Goal: Task Accomplishment & Management: Manage account settings

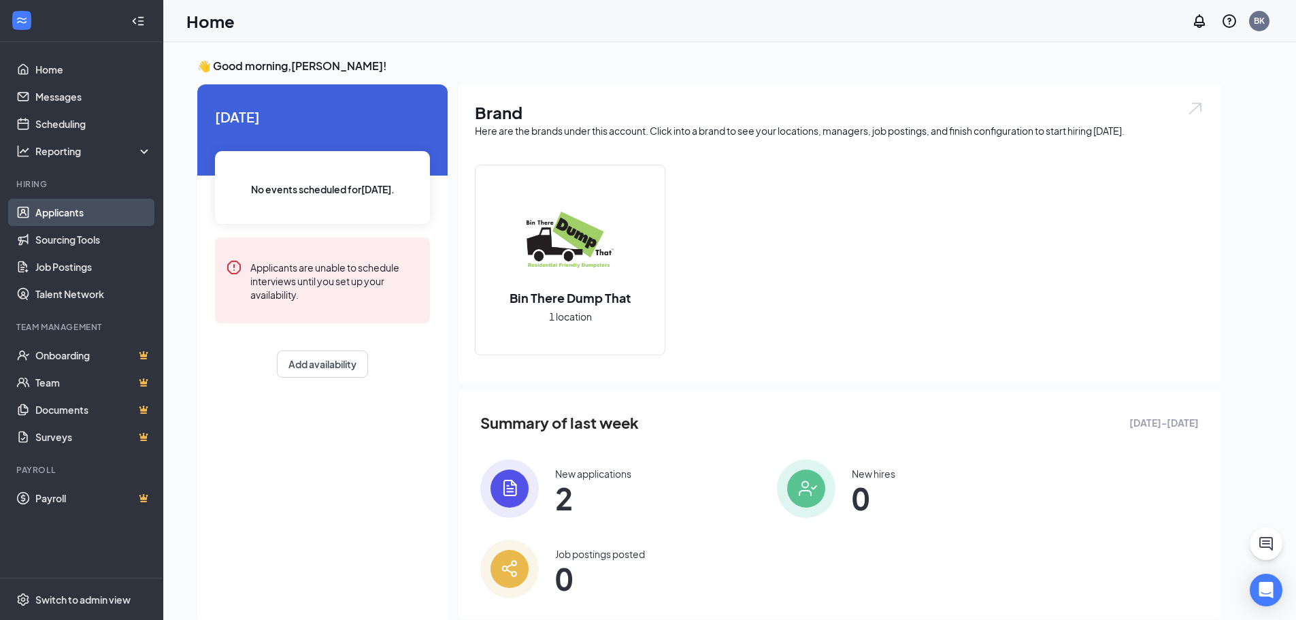
click at [72, 212] on link "Applicants" at bounding box center [93, 212] width 116 height 27
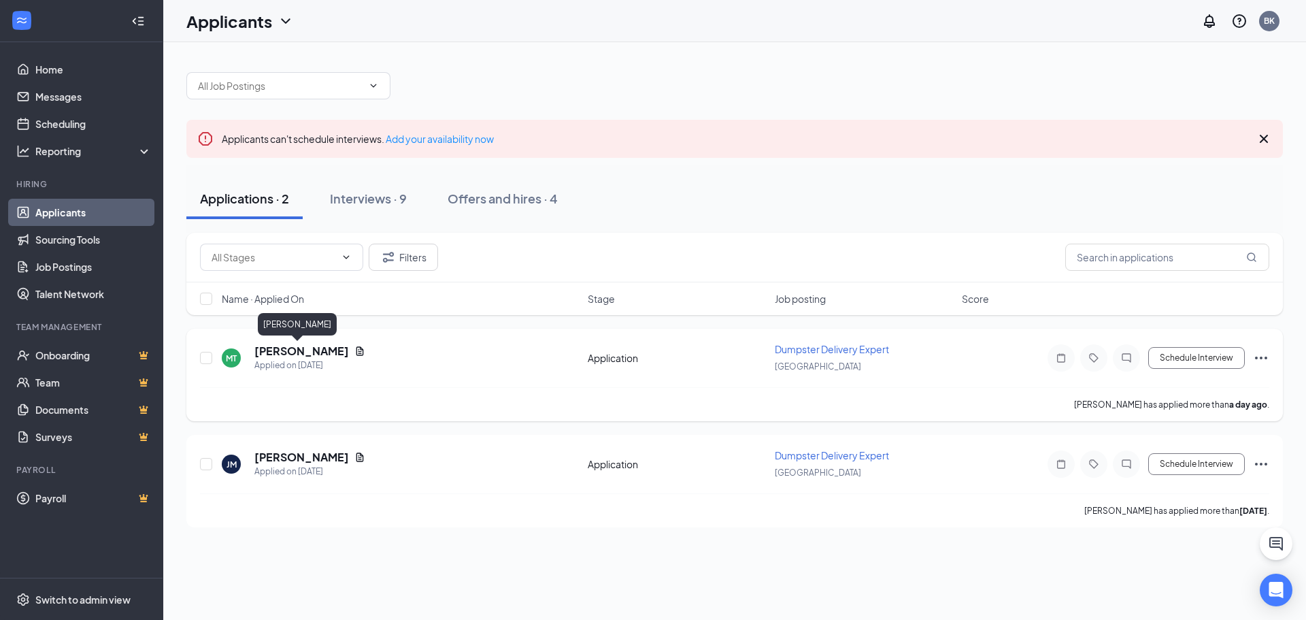
click at [285, 354] on h5 "[PERSON_NAME]" at bounding box center [301, 351] width 95 height 15
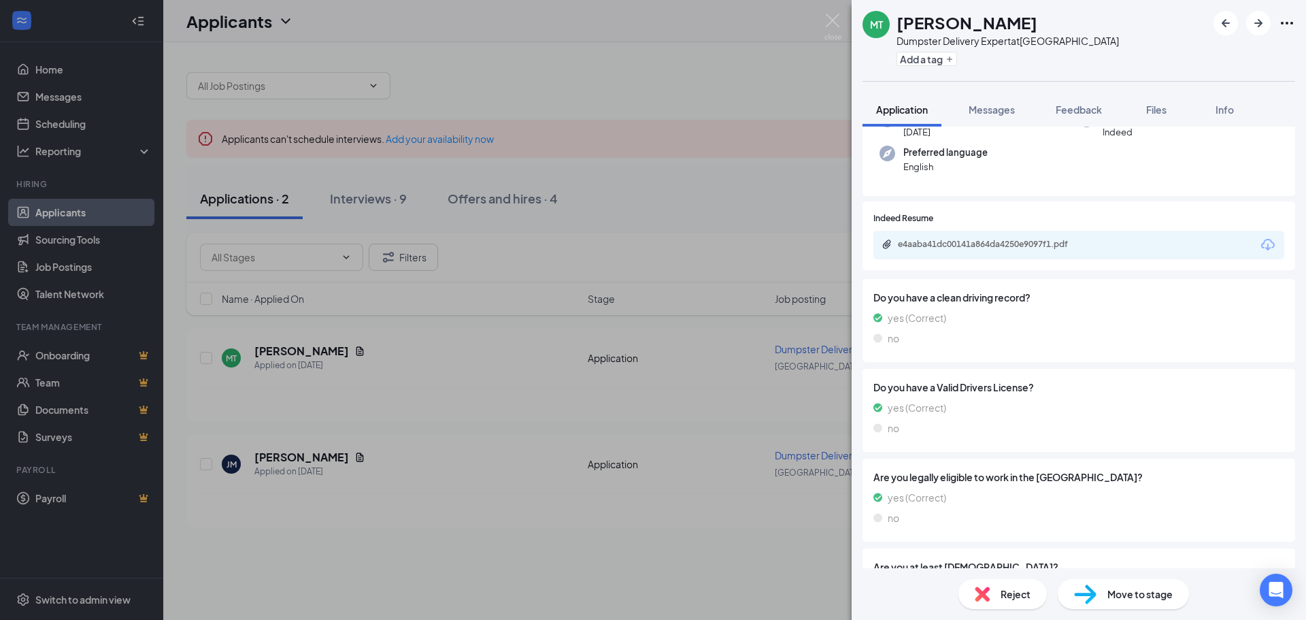
scroll to position [192, 0]
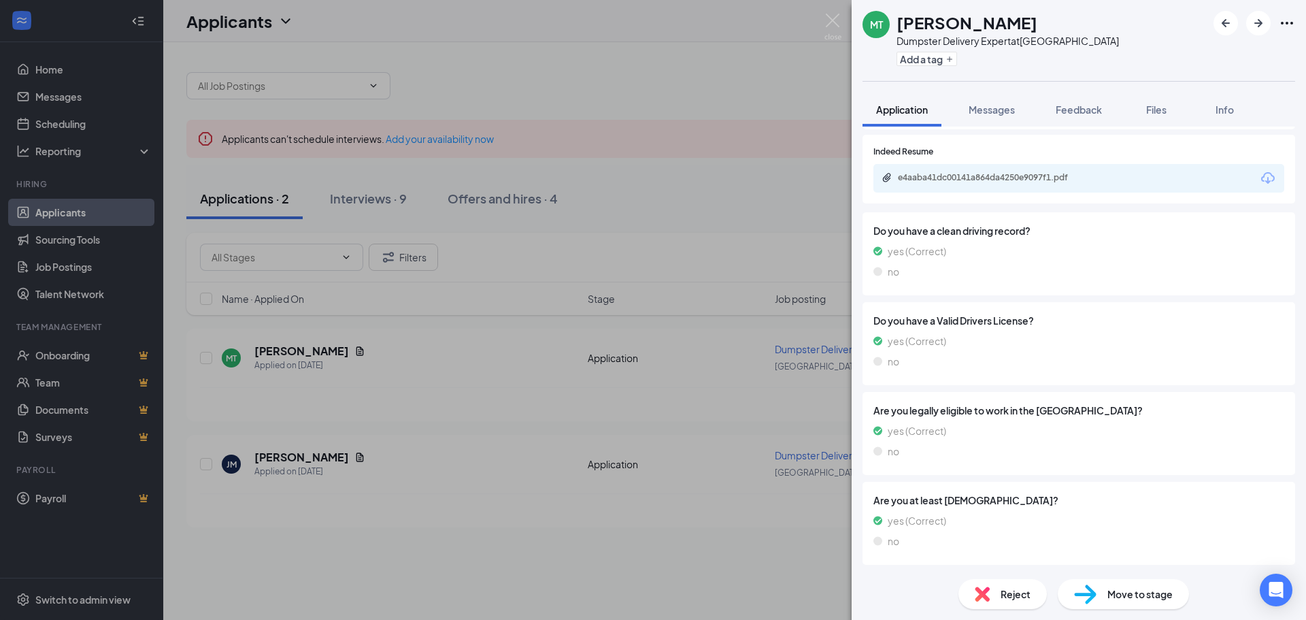
click at [1015, 178] on div "e4aaba41dc00141a864da4250e9097f1.pdf" at bounding box center [993, 177] width 190 height 11
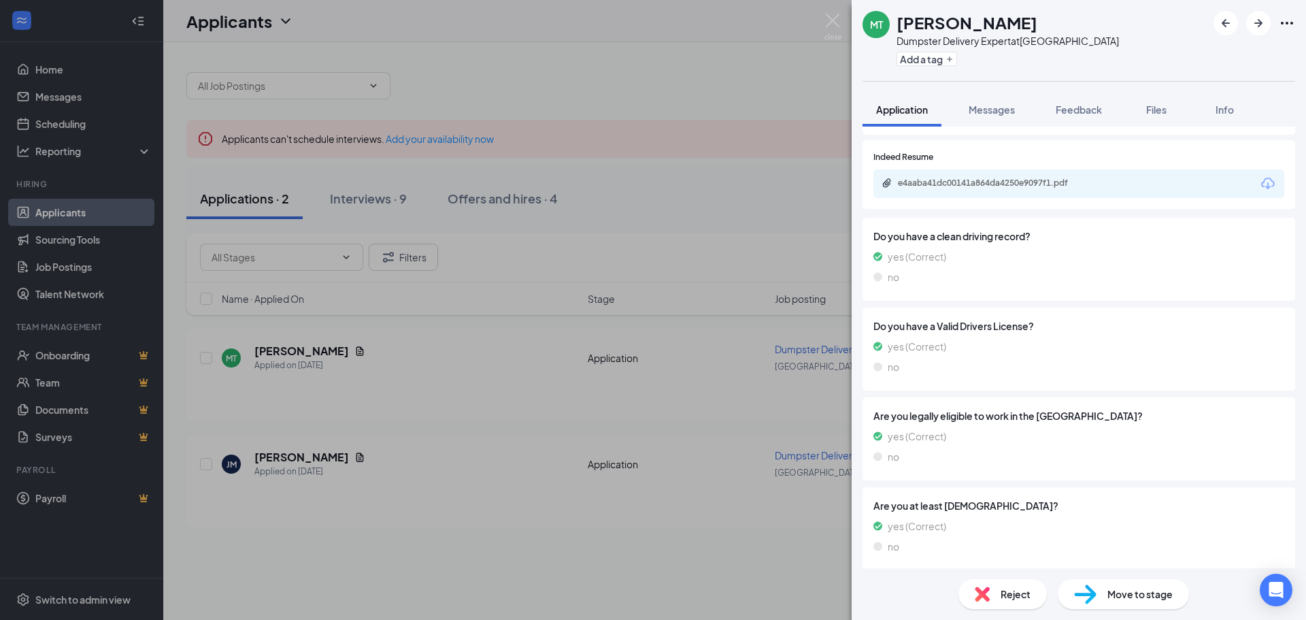
click at [589, 324] on div "MT [PERSON_NAME] Dumpster Delivery Expert at [GEOGRAPHIC_DATA] Add a tag Applic…" at bounding box center [653, 310] width 1306 height 620
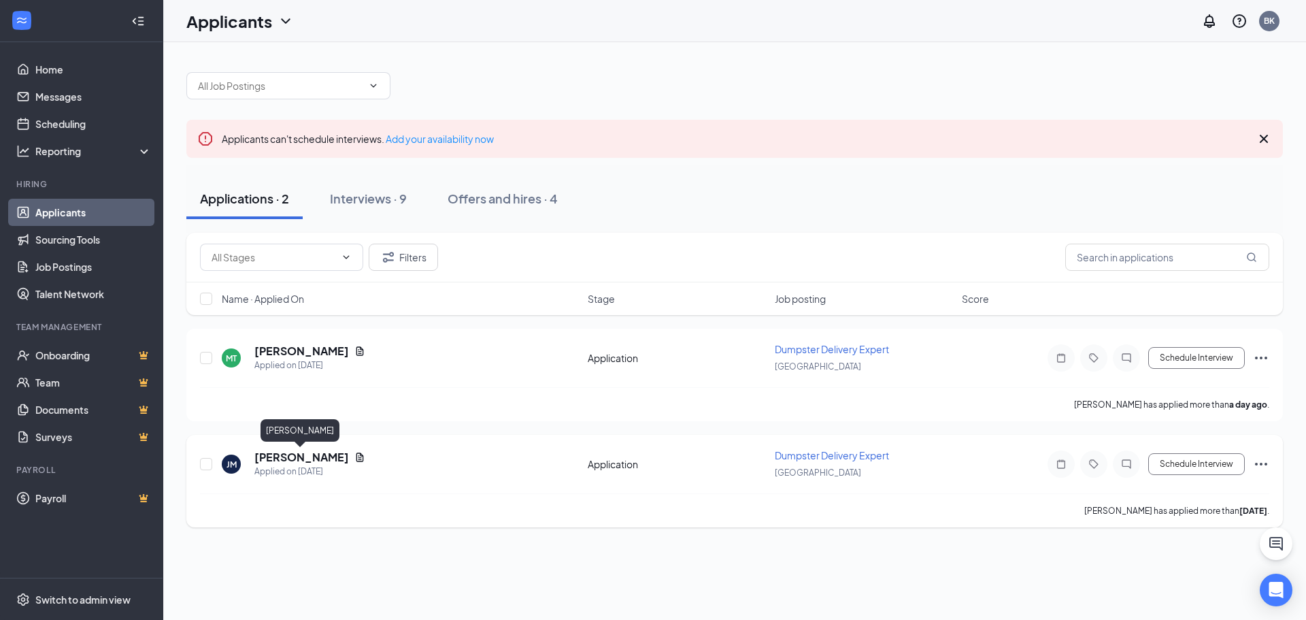
click at [311, 459] on h5 "[PERSON_NAME]" at bounding box center [301, 457] width 95 height 15
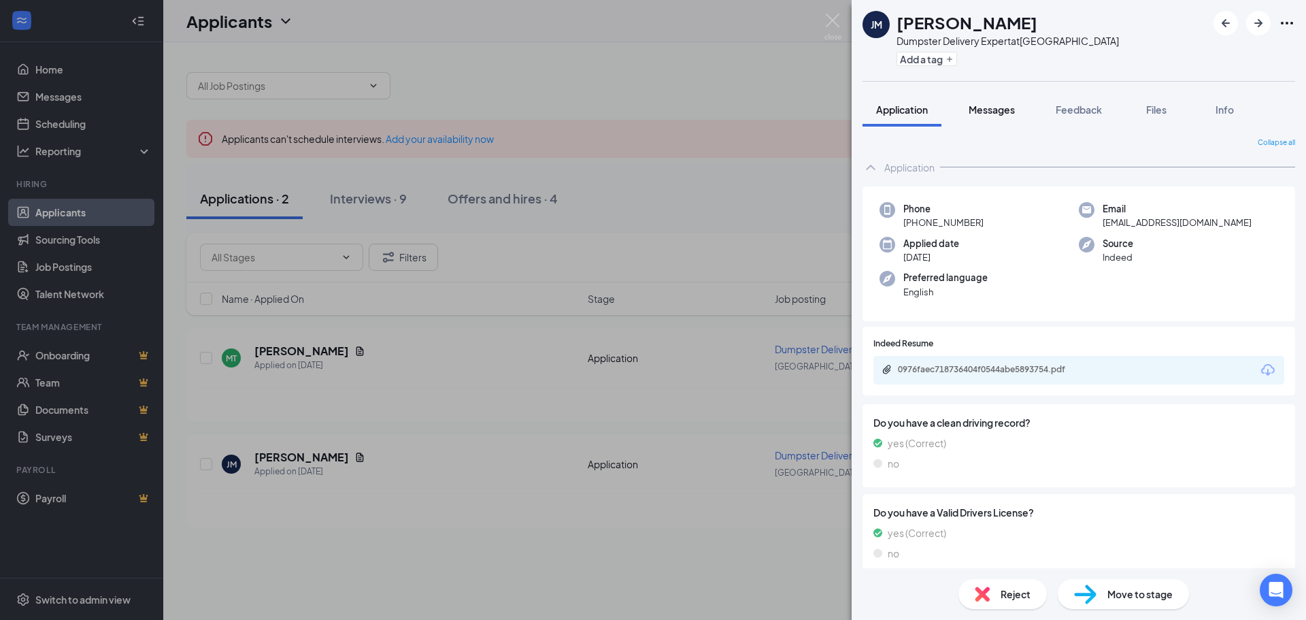
click at [999, 114] on span "Messages" at bounding box center [992, 109] width 46 height 12
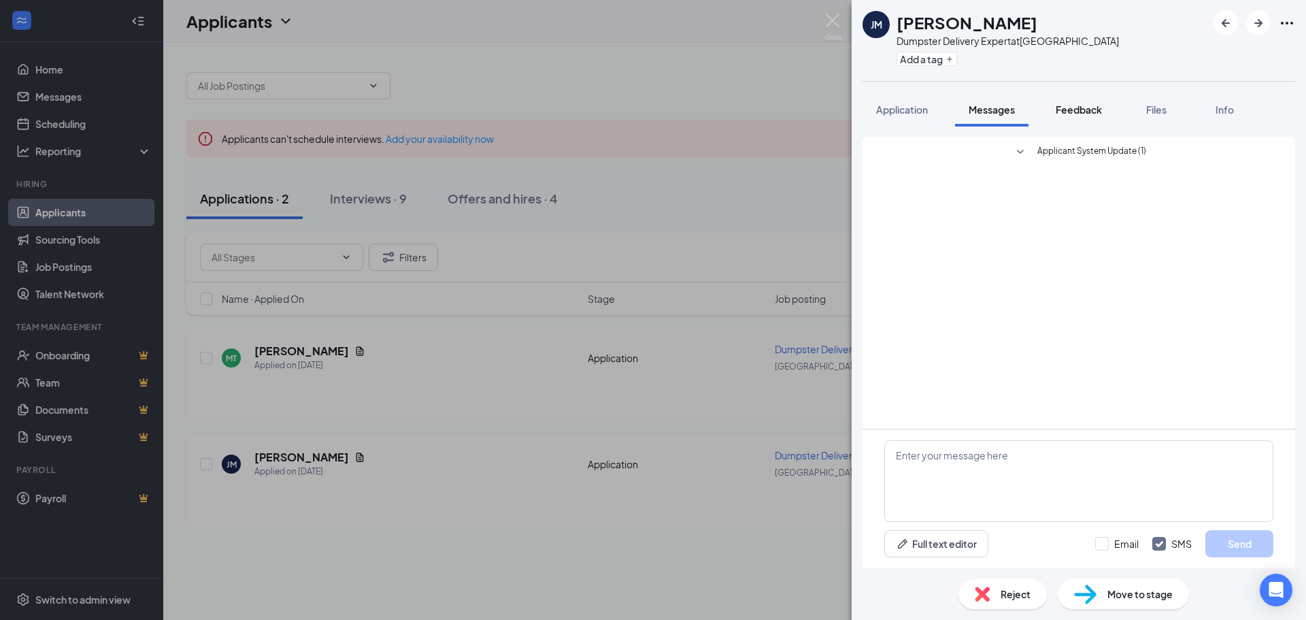
click at [1093, 109] on span "Feedback" at bounding box center [1079, 109] width 46 height 12
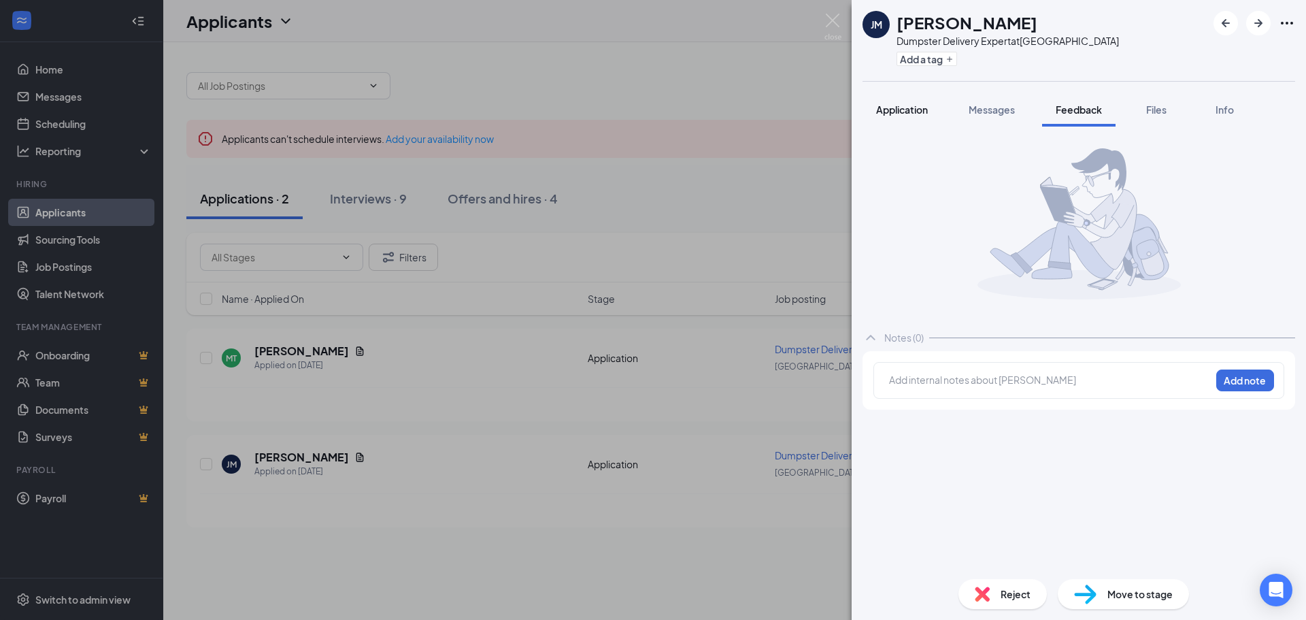
click at [895, 107] on span "Application" at bounding box center [902, 109] width 52 height 12
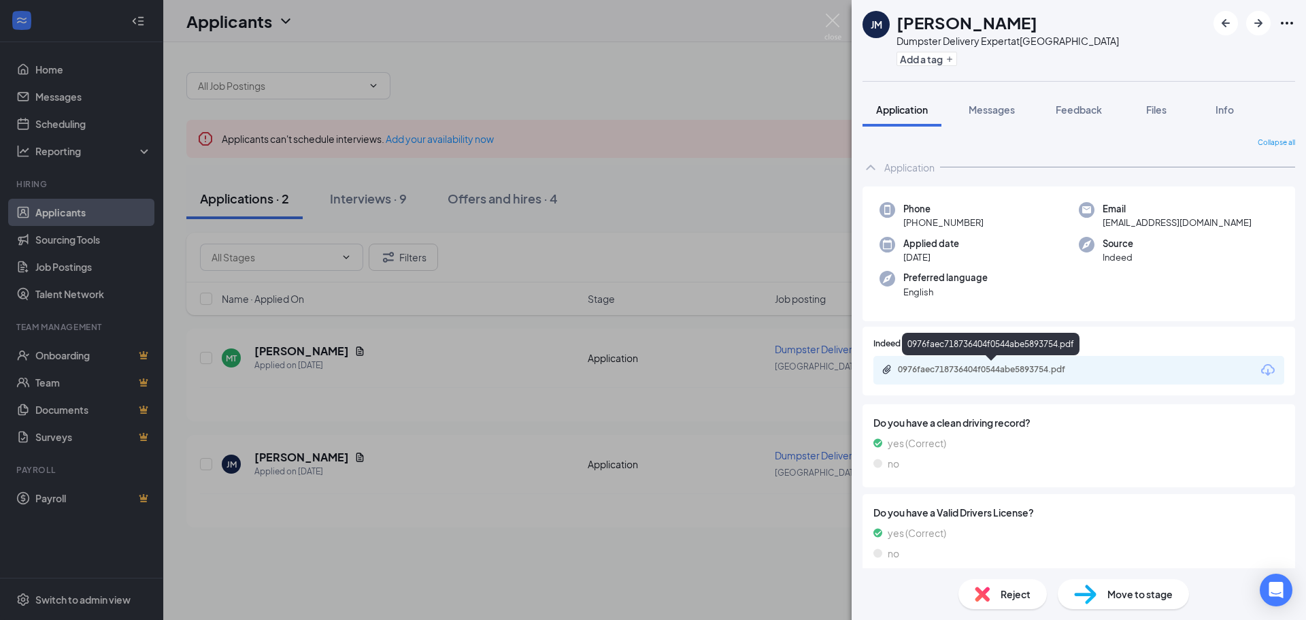
click at [992, 374] on div "0976faec718736404f0544abe5893754.pdf" at bounding box center [993, 369] width 190 height 11
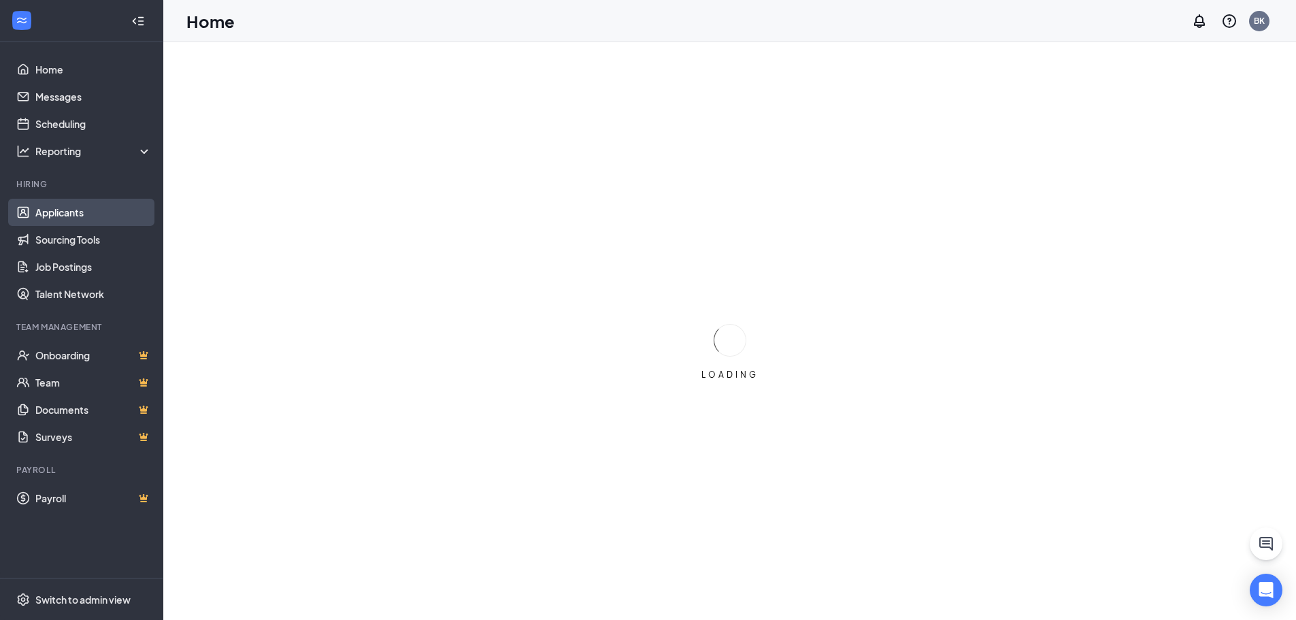
click at [97, 207] on link "Applicants" at bounding box center [93, 212] width 116 height 27
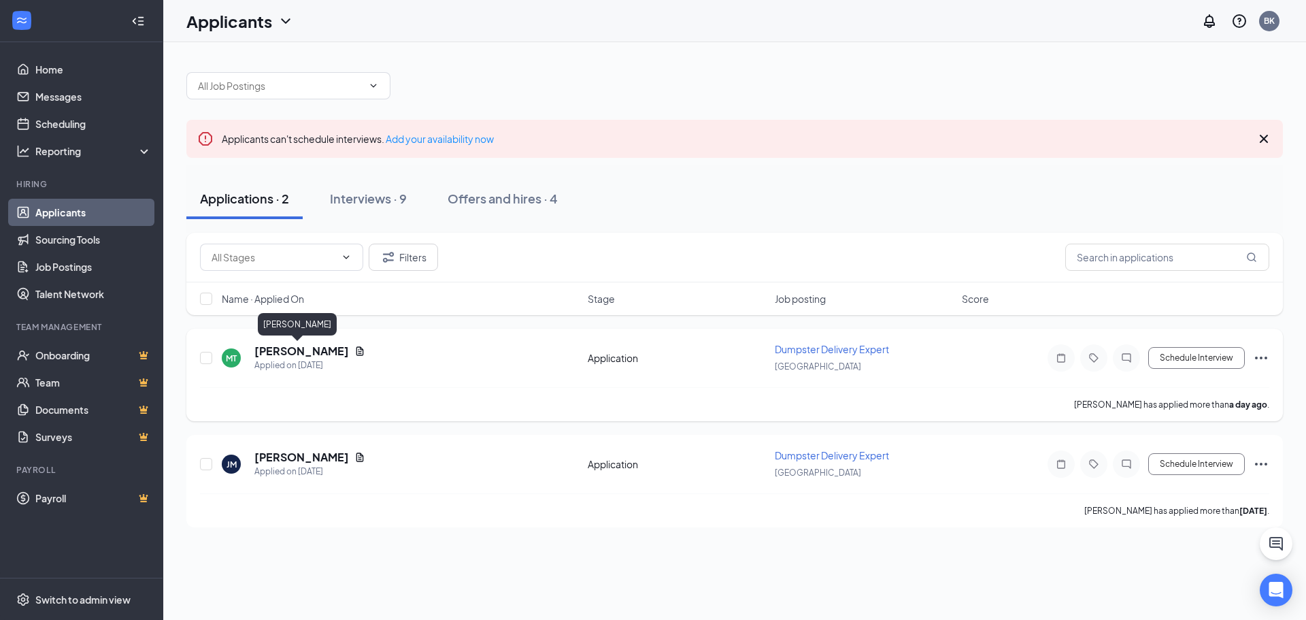
click at [297, 347] on h5 "[PERSON_NAME]" at bounding box center [301, 351] width 95 height 15
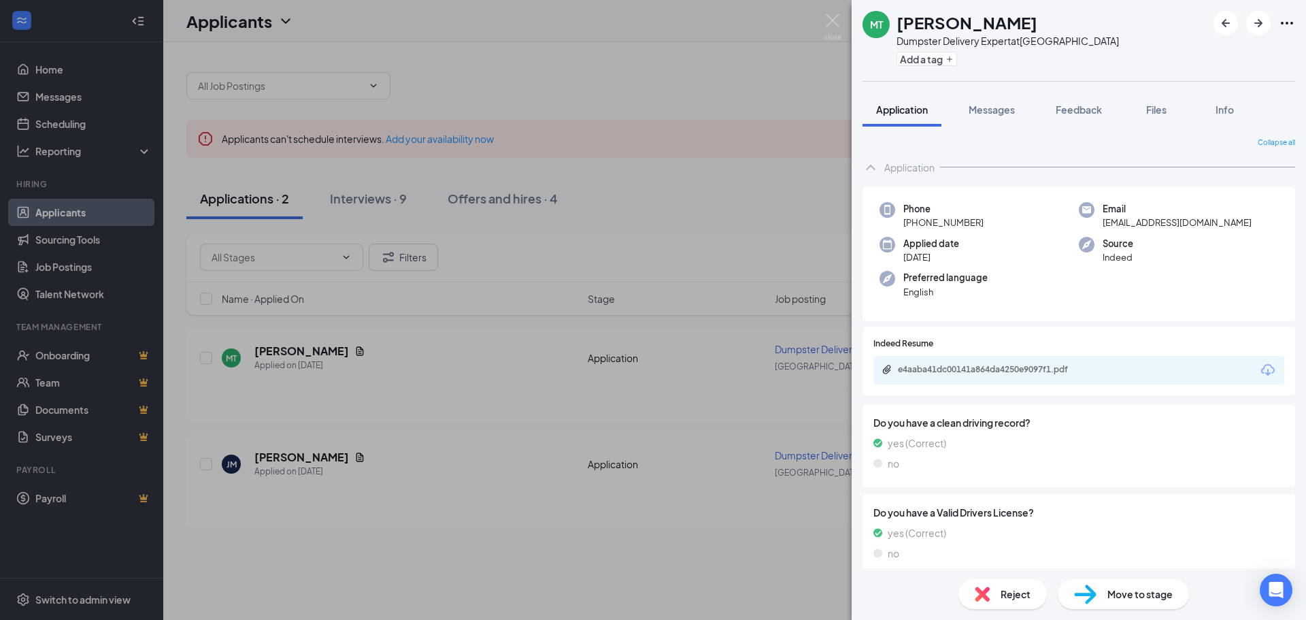
click at [1026, 361] on div "e4aaba41dc00141a864da4250e9097f1.pdf" at bounding box center [1078, 370] width 411 height 29
click at [1026, 364] on div "e4aaba41dc00141a864da4250e9097f1.pdf" at bounding box center [993, 369] width 190 height 11
click at [833, 19] on img at bounding box center [832, 27] width 17 height 27
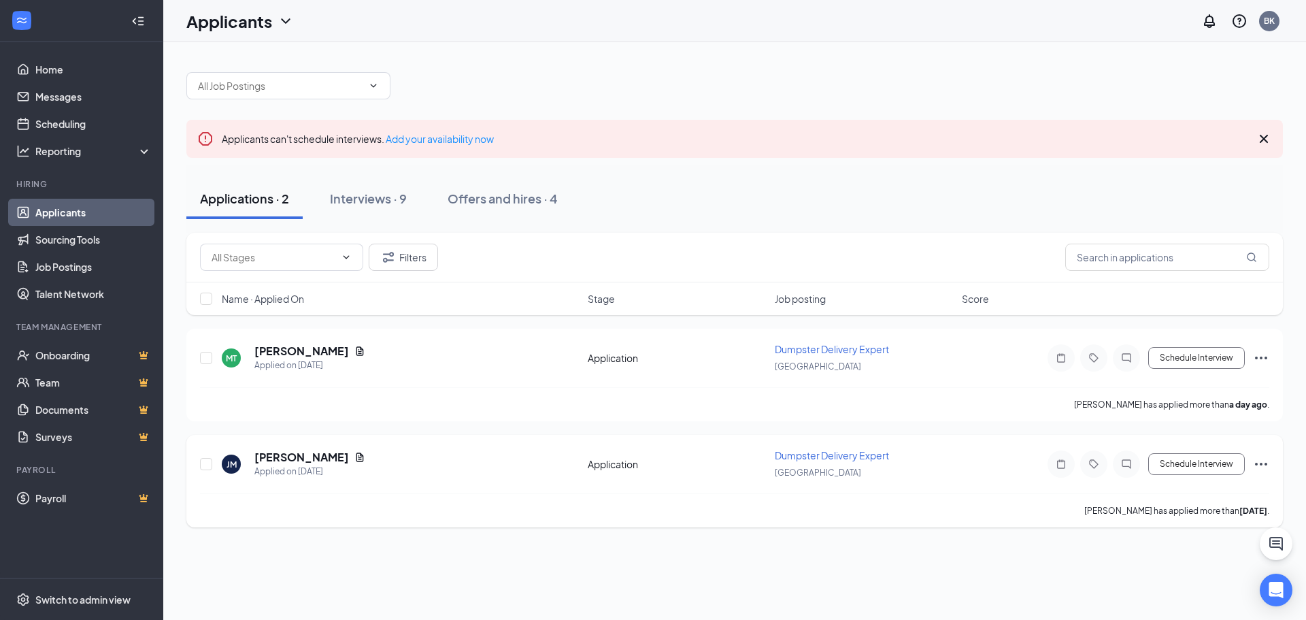
click at [248, 469] on div "[PERSON_NAME] Applied on [DATE]" at bounding box center [401, 464] width 358 height 29
click at [269, 463] on h5 "[PERSON_NAME]" at bounding box center [301, 457] width 95 height 15
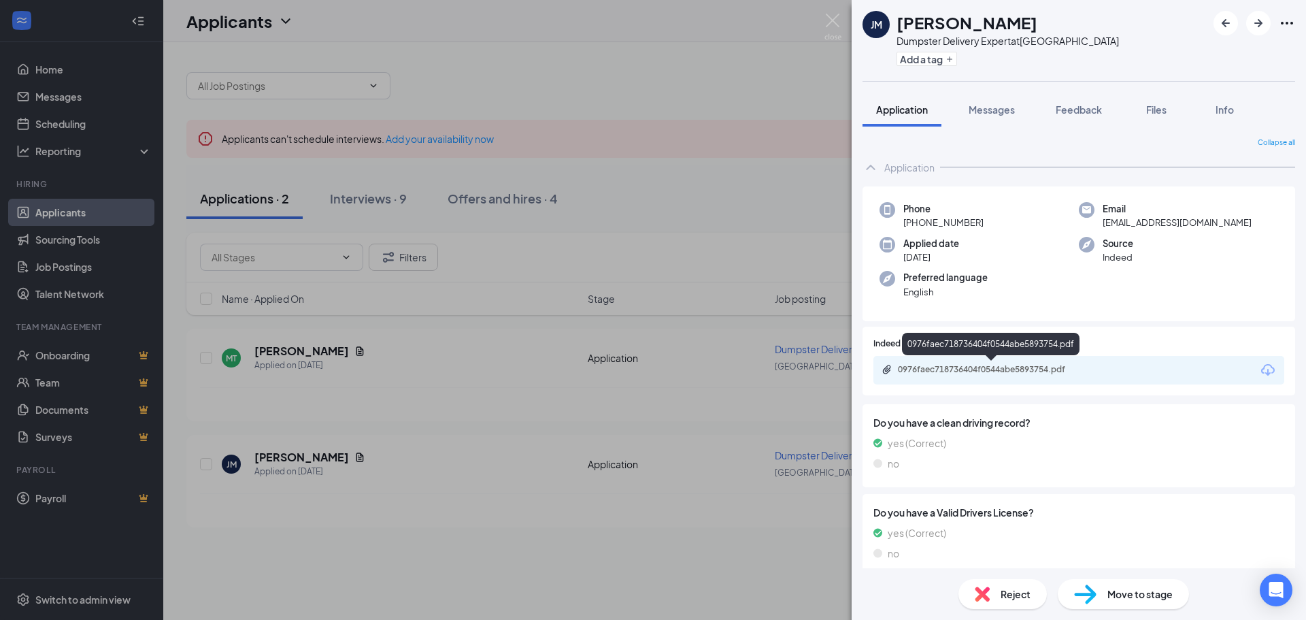
click at [1051, 367] on div "0976faec718736404f0544abe5893754.pdf" at bounding box center [993, 369] width 190 height 11
click at [337, 41] on div "[PERSON_NAME] Dumpster Delivery Expert at [GEOGRAPHIC_DATA] Add a tag Applicati…" at bounding box center [653, 310] width 1306 height 620
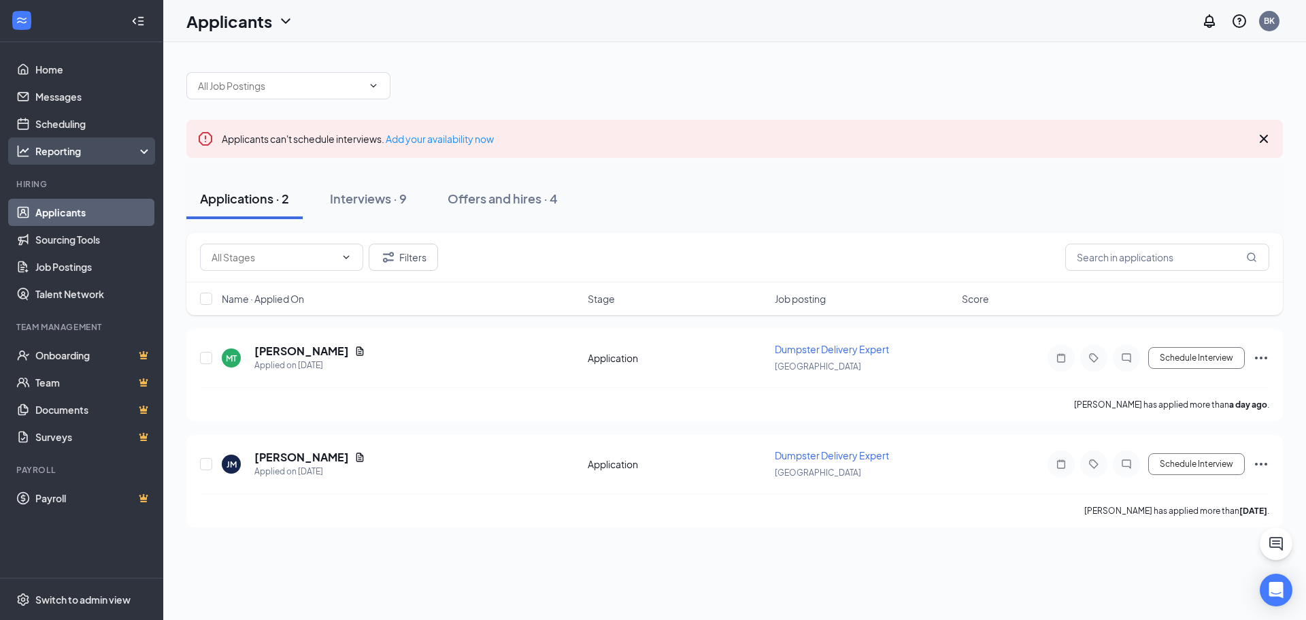
click at [110, 137] on div "Reporting" at bounding box center [81, 150] width 163 height 27
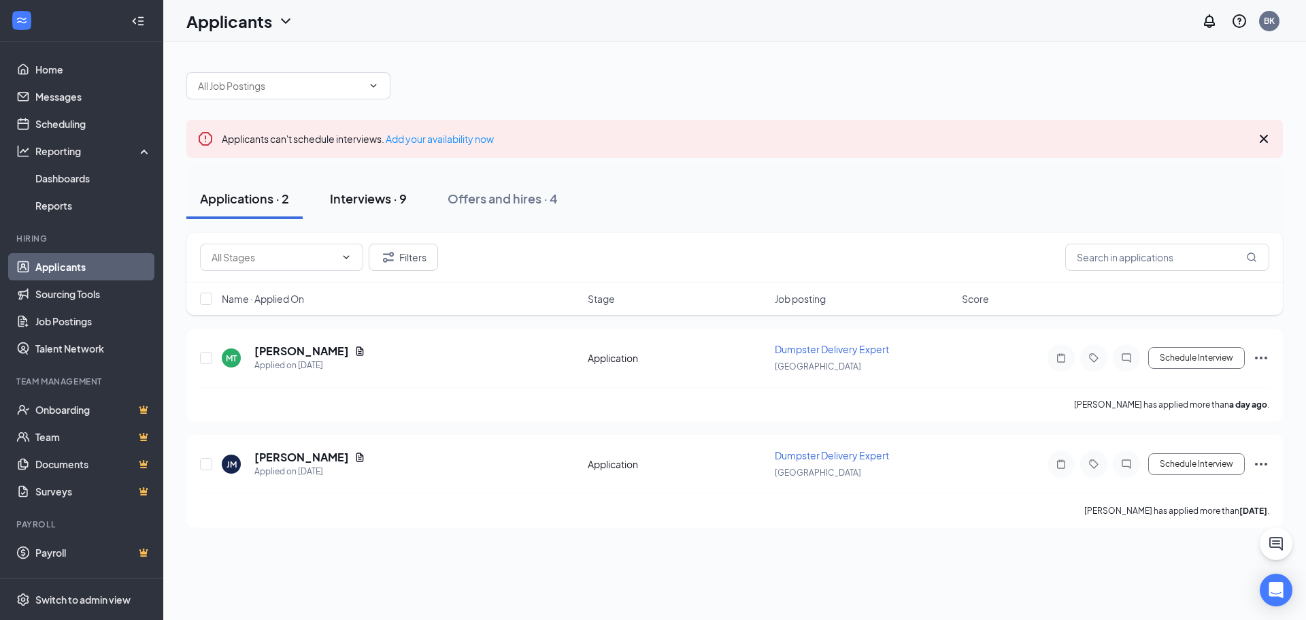
click at [362, 195] on div "Interviews · 9" at bounding box center [368, 198] width 77 height 17
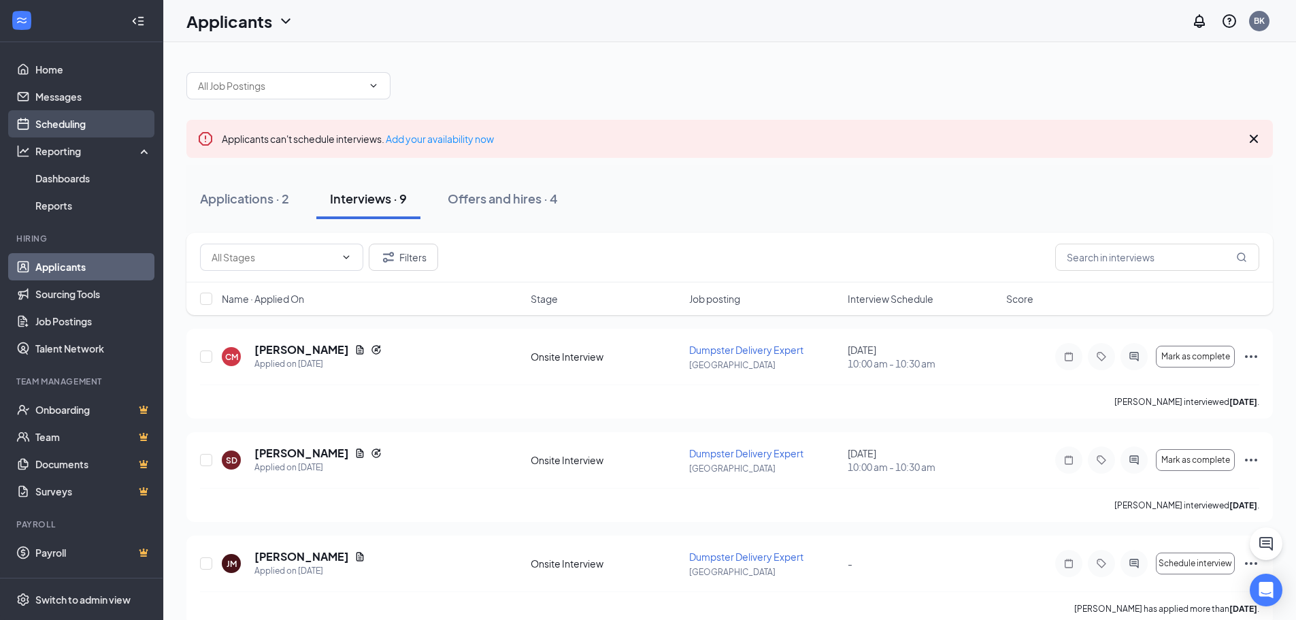
click at [104, 121] on link "Scheduling" at bounding box center [93, 123] width 116 height 27
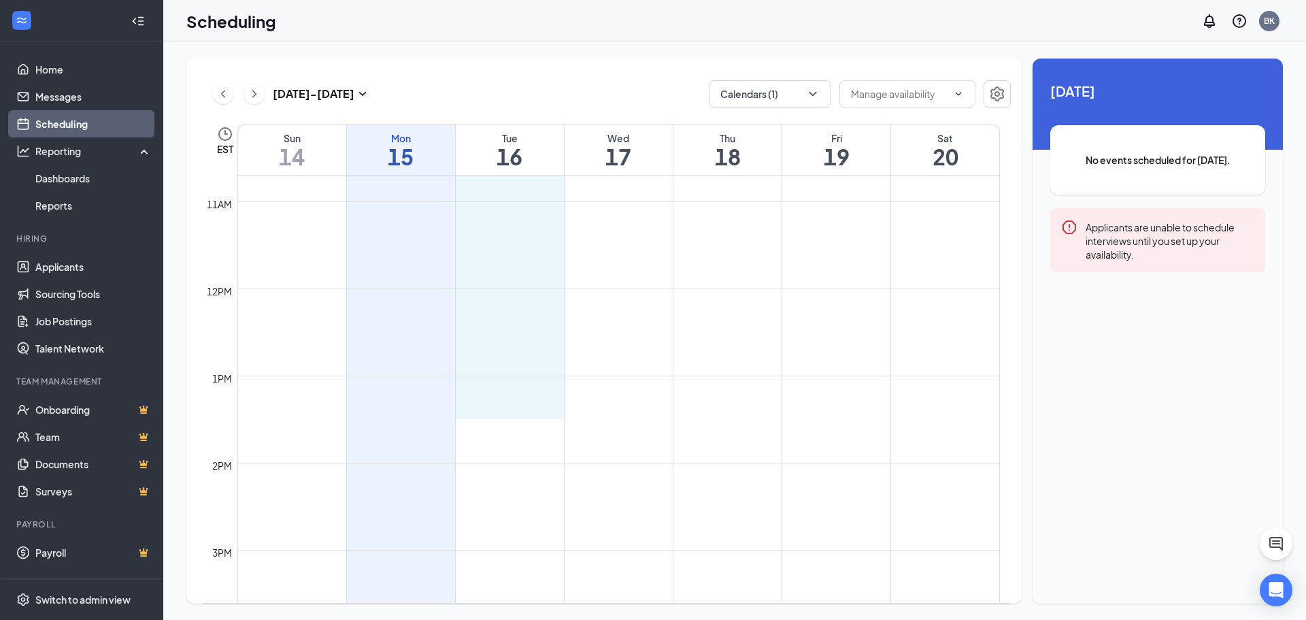
scroll to position [941, 0]
drag, startPoint x: 498, startPoint y: 244, endPoint x: 511, endPoint y: 477, distance: 233.7
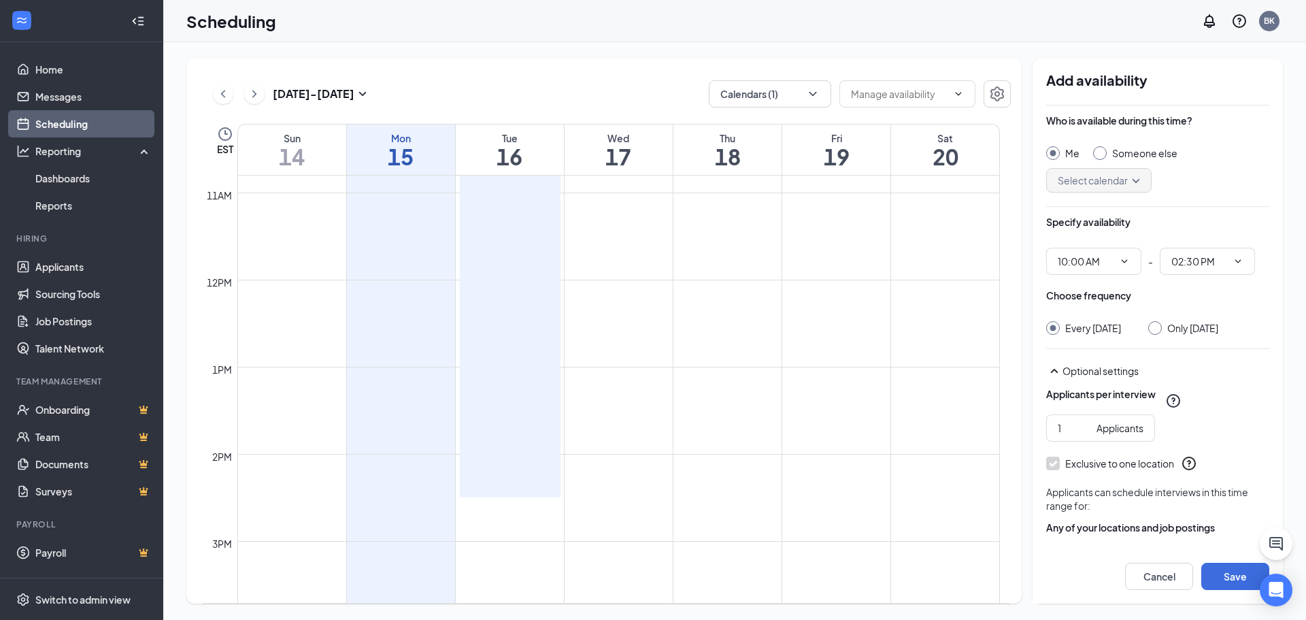
type input "10:00 AM"
type input "02:30 PM"
click at [1162, 327] on div at bounding box center [1155, 328] width 14 height 14
click at [1154, 325] on input "Only [DATE]" at bounding box center [1153, 326] width 10 height 10
radio input "true"
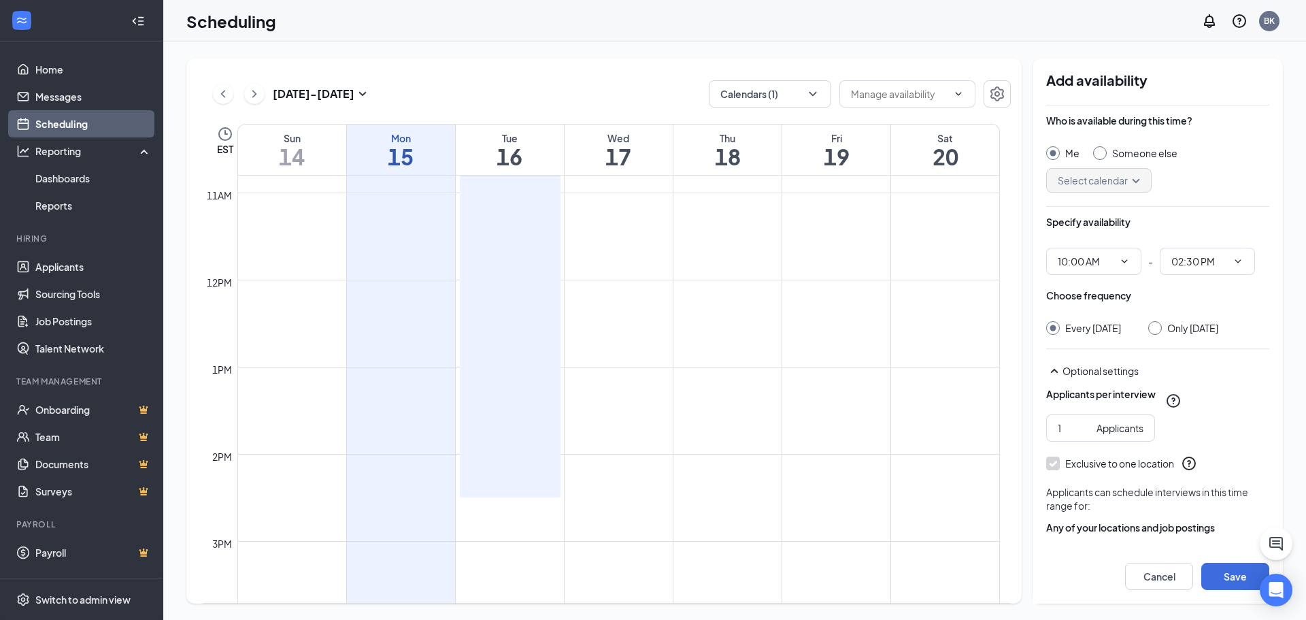
radio input "false"
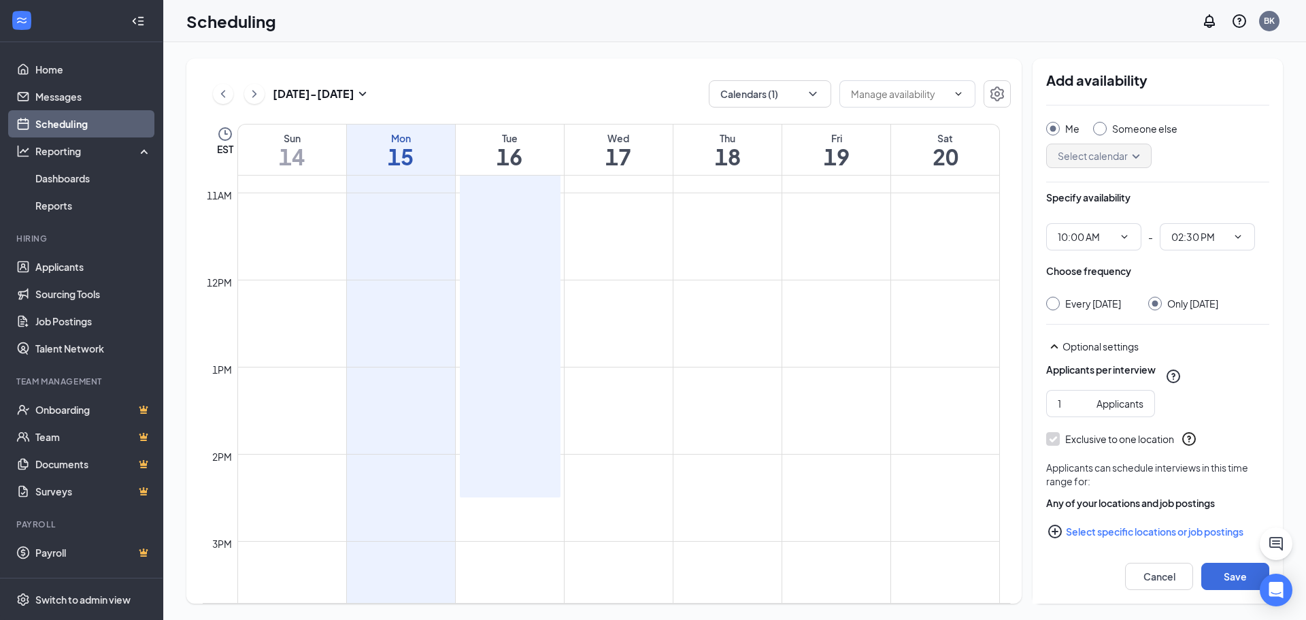
scroll to position [48, 0]
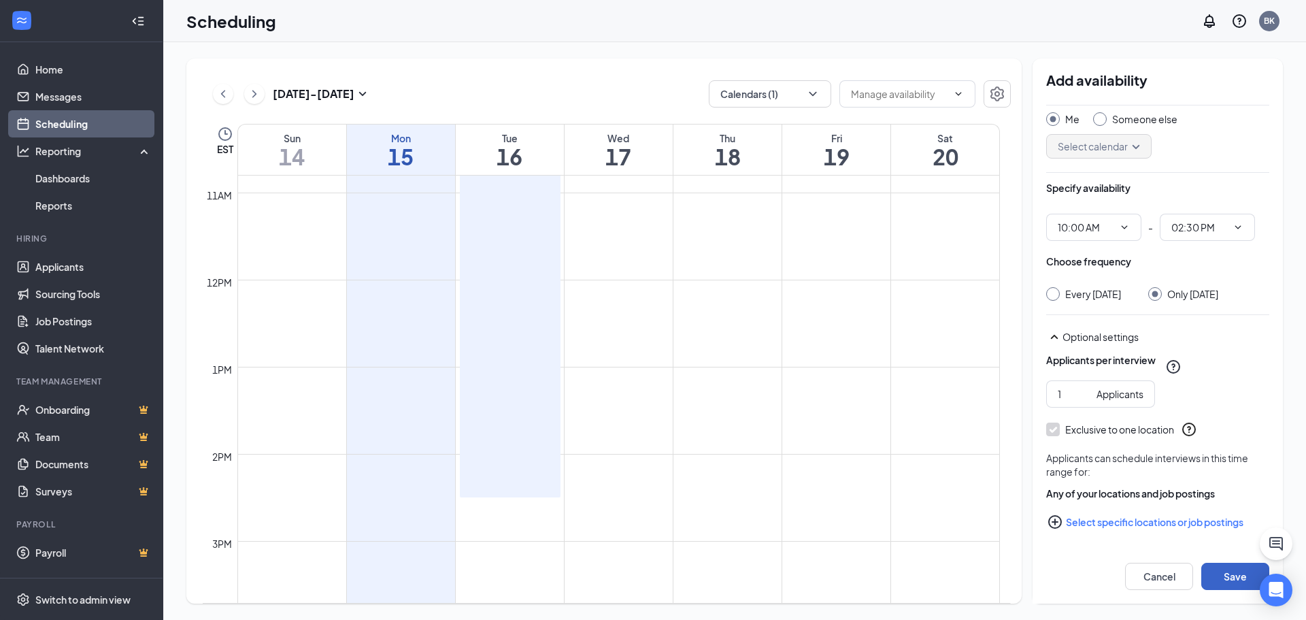
click at [1224, 571] on button "Save" at bounding box center [1235, 576] width 68 height 27
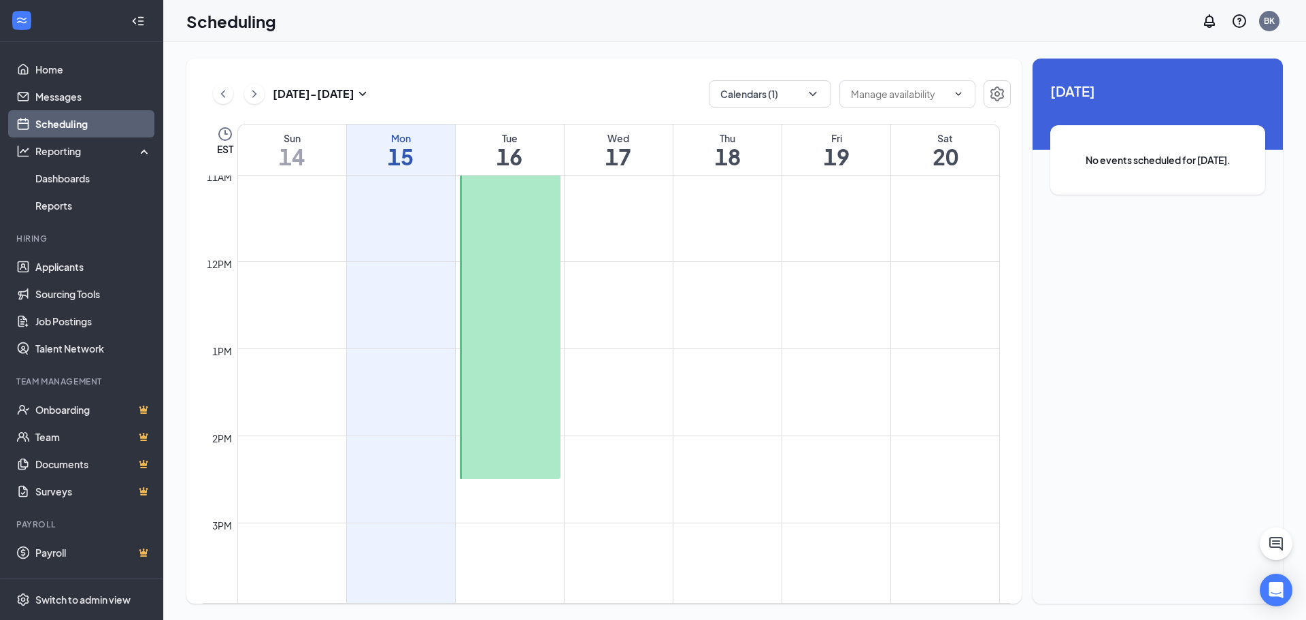
scroll to position [1009, 0]
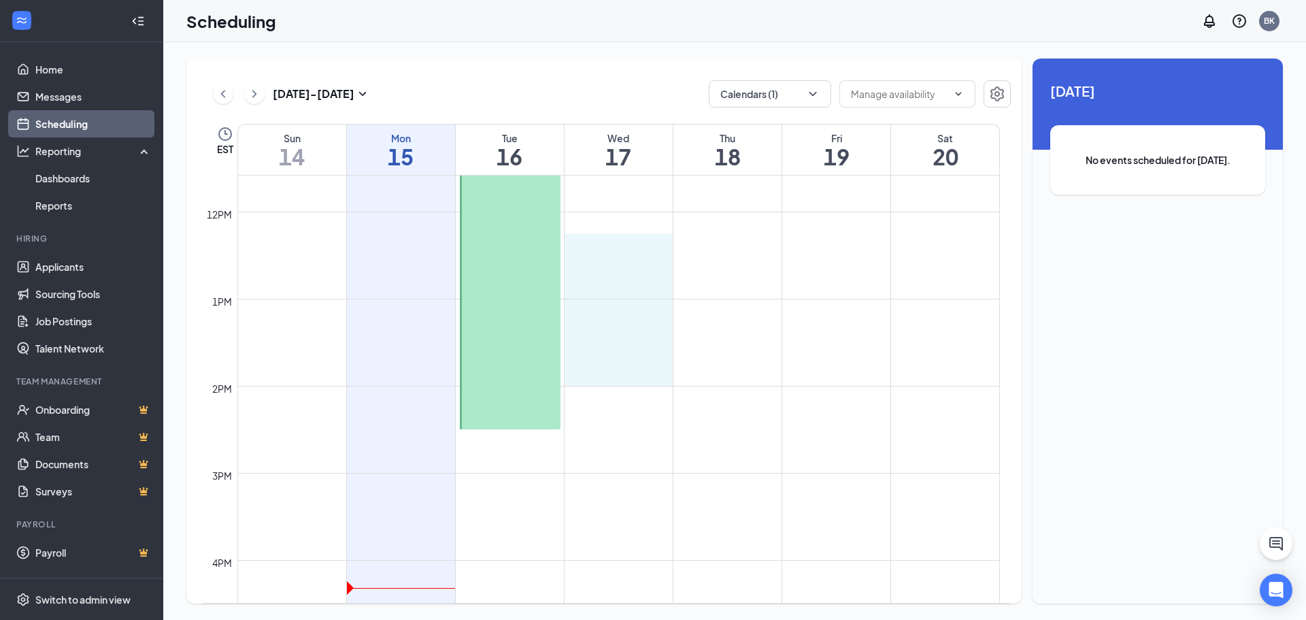
drag, startPoint x: 625, startPoint y: 252, endPoint x: 610, endPoint y: 375, distance: 124.7
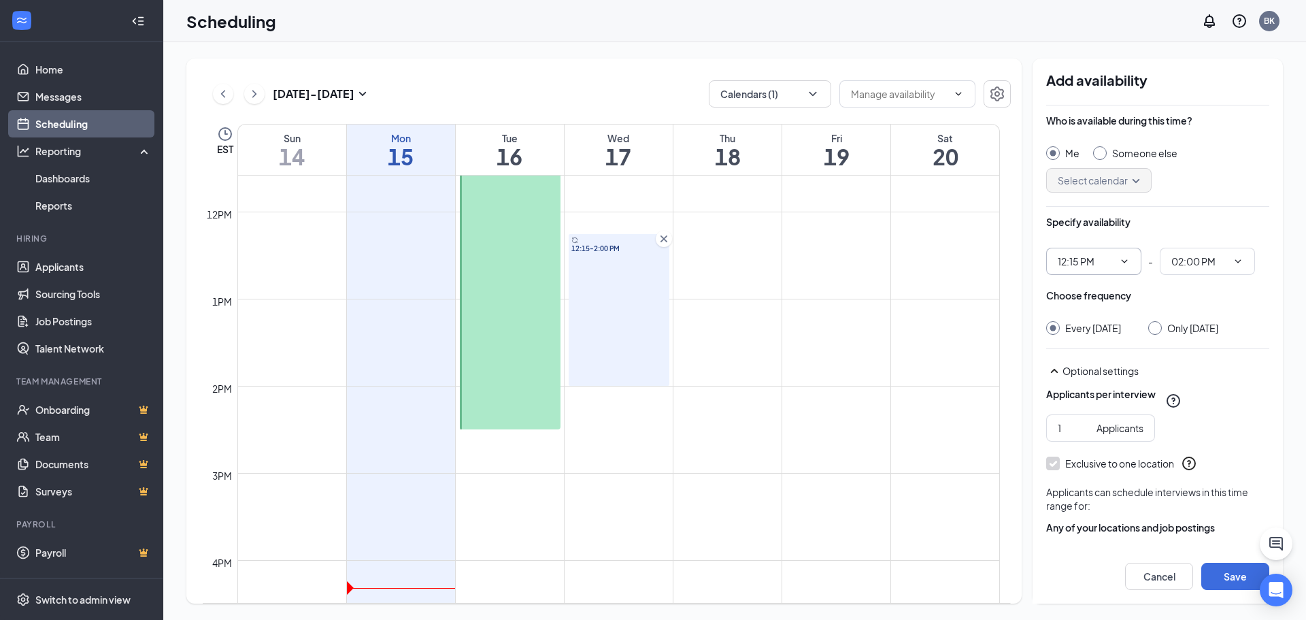
click at [1120, 263] on icon "ChevronDown" at bounding box center [1124, 261] width 11 height 11
click at [1120, 258] on icon "ChevronDown" at bounding box center [1124, 261] width 11 height 11
click at [1083, 260] on input "12:15 PM" at bounding box center [1086, 261] width 56 height 15
click at [1101, 419] on div "12:30 PM" at bounding box center [1089, 423] width 40 height 15
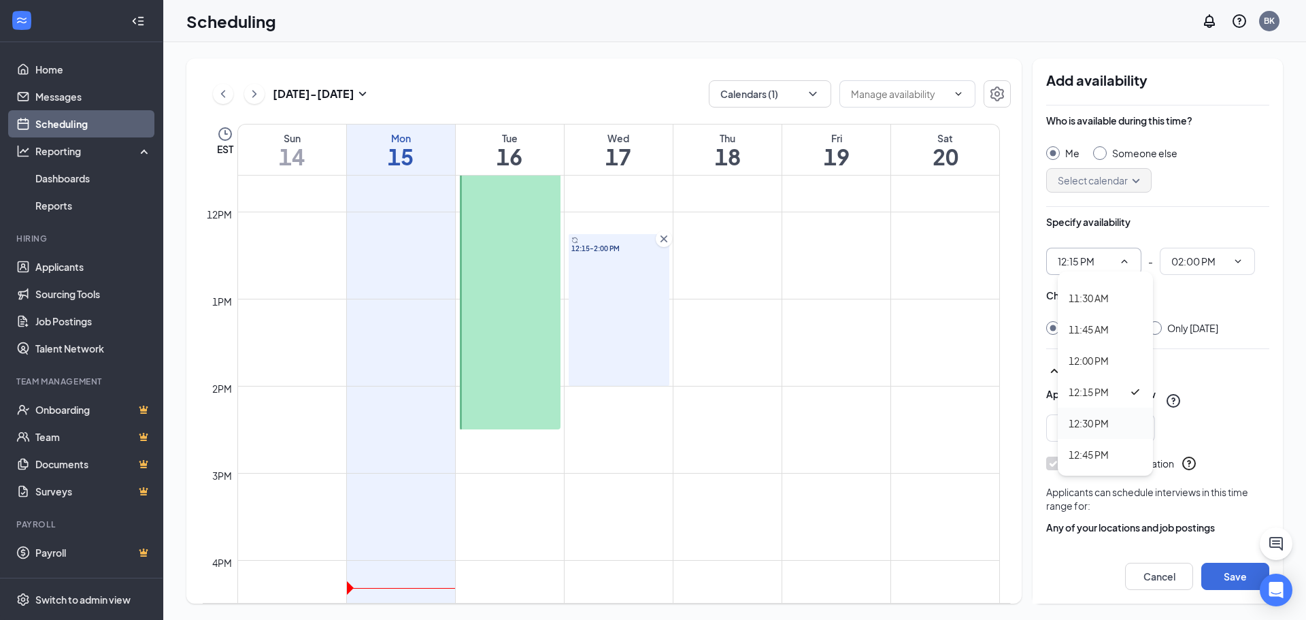
type input "12:30 PM"
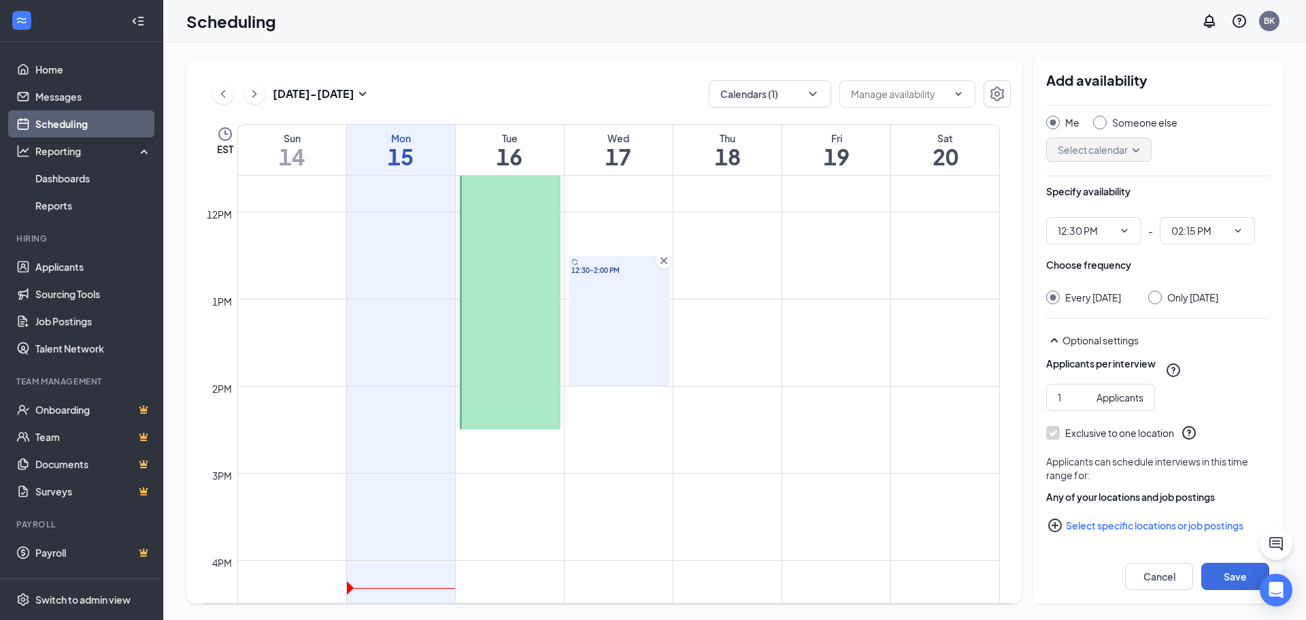
scroll to position [48, 0]
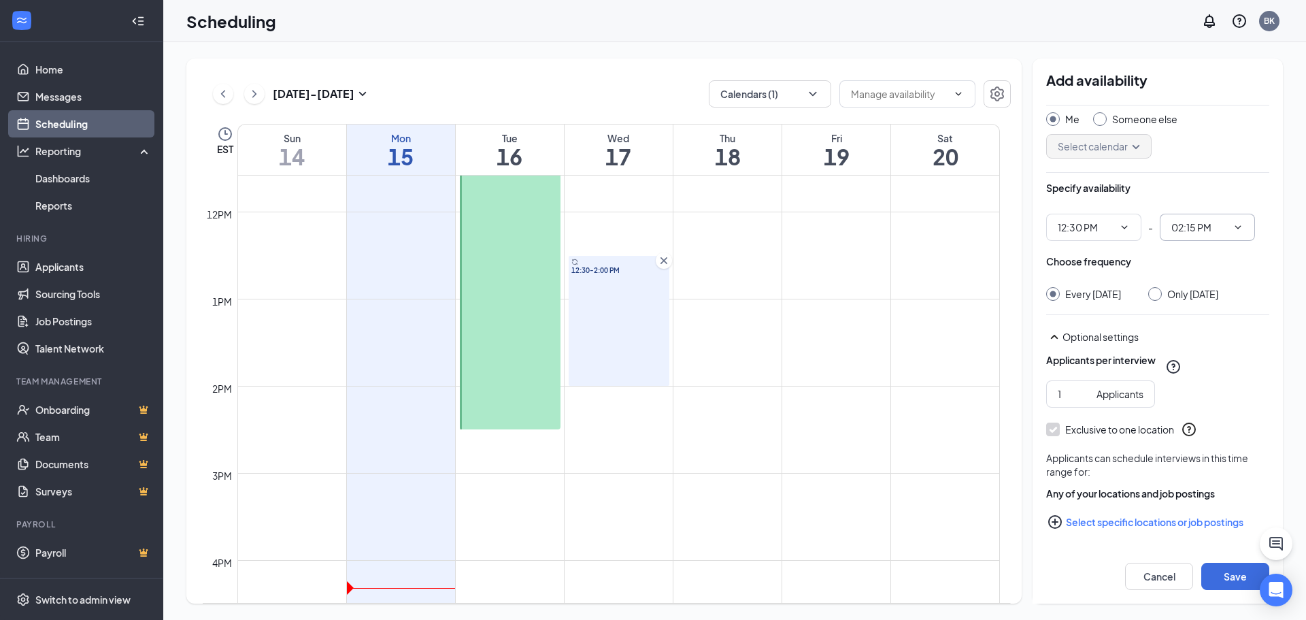
click at [1204, 222] on span "02:15 PM" at bounding box center [1207, 227] width 95 height 27
click at [1190, 220] on input "02:15 PM" at bounding box center [1199, 227] width 56 height 15
click at [1203, 333] on div "02:00 PM" at bounding box center [1202, 327] width 40 height 15
type input "02:00 PM"
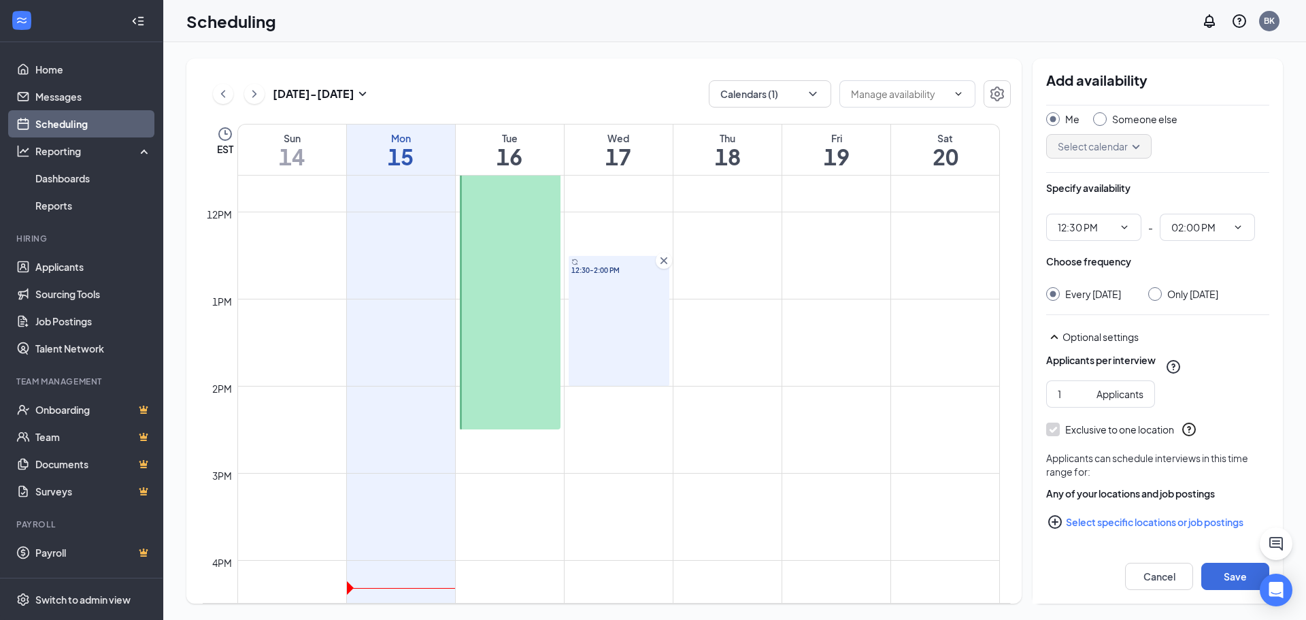
click at [1162, 287] on div at bounding box center [1155, 294] width 14 height 14
click at [1158, 287] on input "Only [DATE]" at bounding box center [1153, 292] width 10 height 10
radio input "true"
radio input "false"
click at [1226, 571] on button "Save" at bounding box center [1235, 576] width 68 height 27
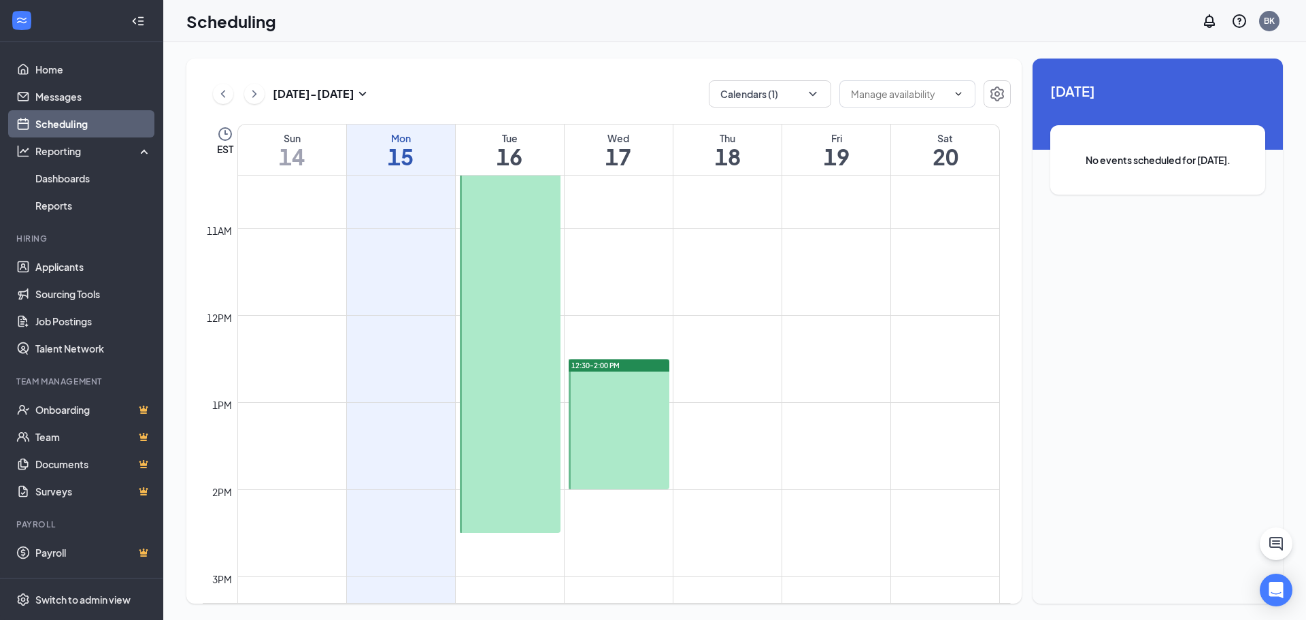
scroll to position [873, 0]
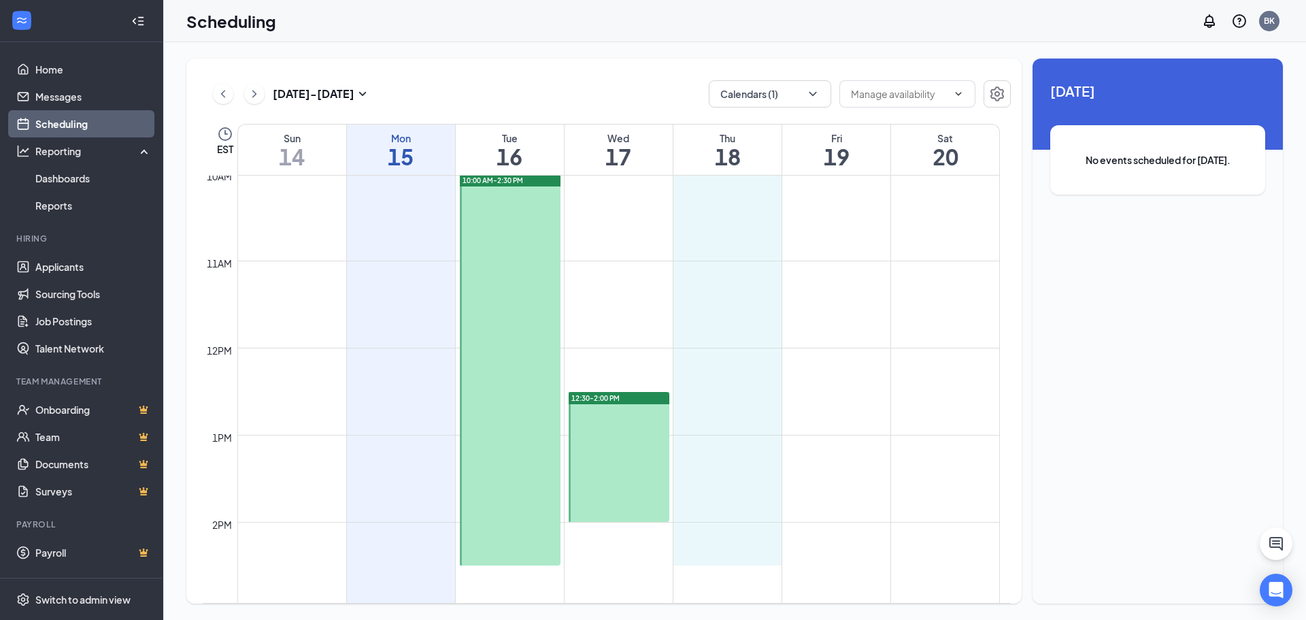
drag, startPoint x: 739, startPoint y: 177, endPoint x: 748, endPoint y: 550, distance: 372.9
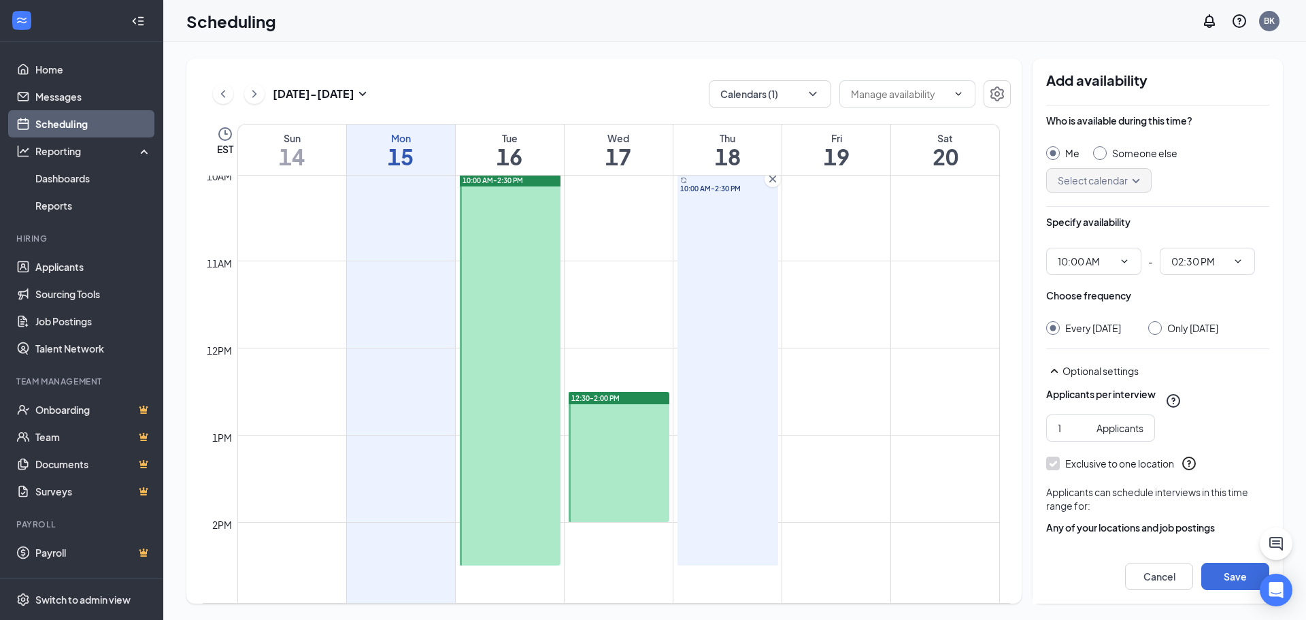
click at [1158, 323] on input "Only [DATE]" at bounding box center [1153, 326] width 10 height 10
radio input "true"
radio input "false"
click at [1223, 571] on button "Save" at bounding box center [1235, 576] width 68 height 27
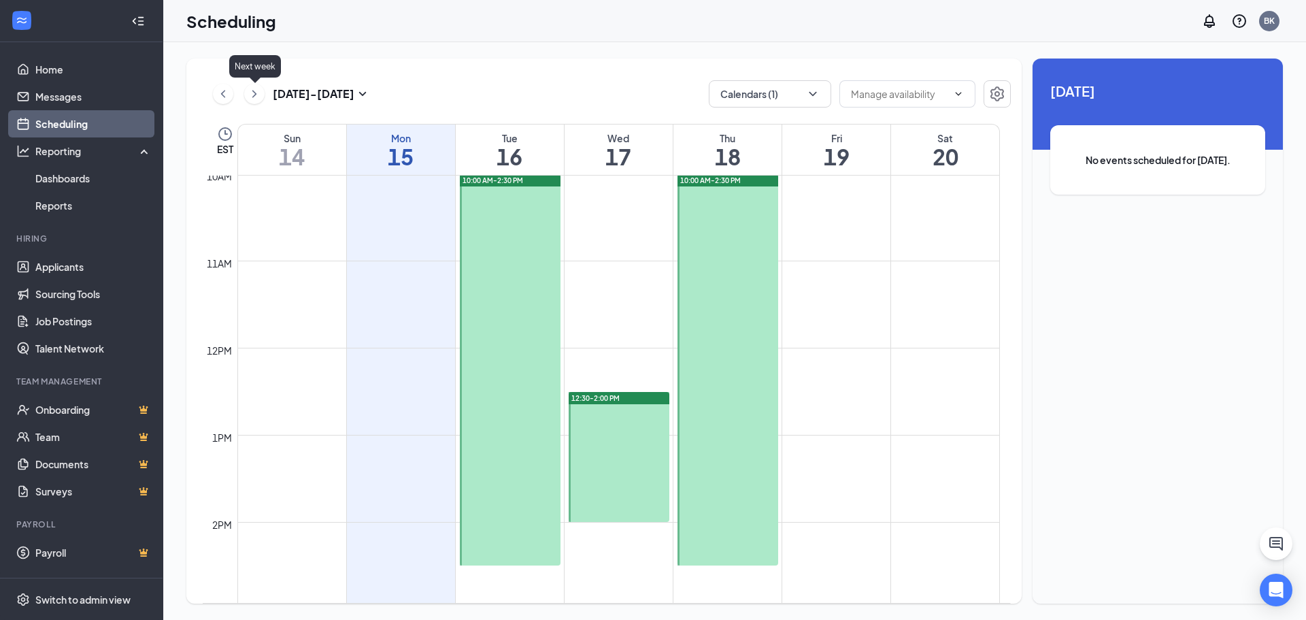
click at [254, 96] on icon "ChevronRight" at bounding box center [254, 93] width 4 height 7
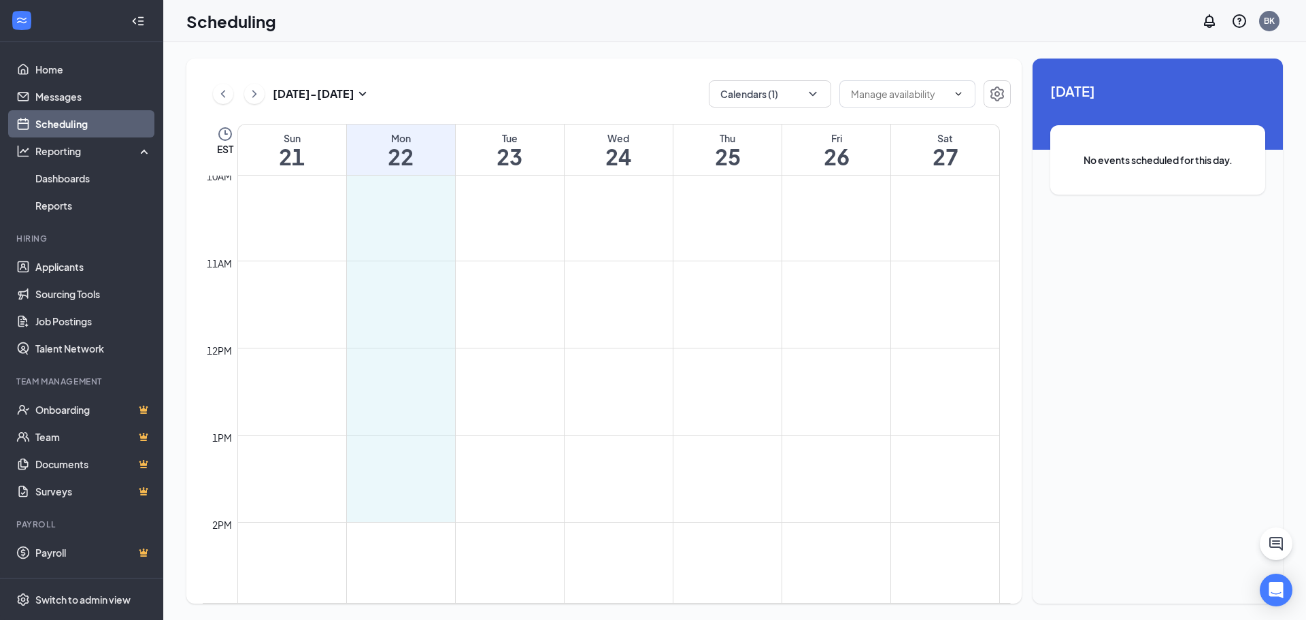
scroll to position [941, 0]
drag, startPoint x: 397, startPoint y: 378, endPoint x: 405, endPoint y: 497, distance: 119.4
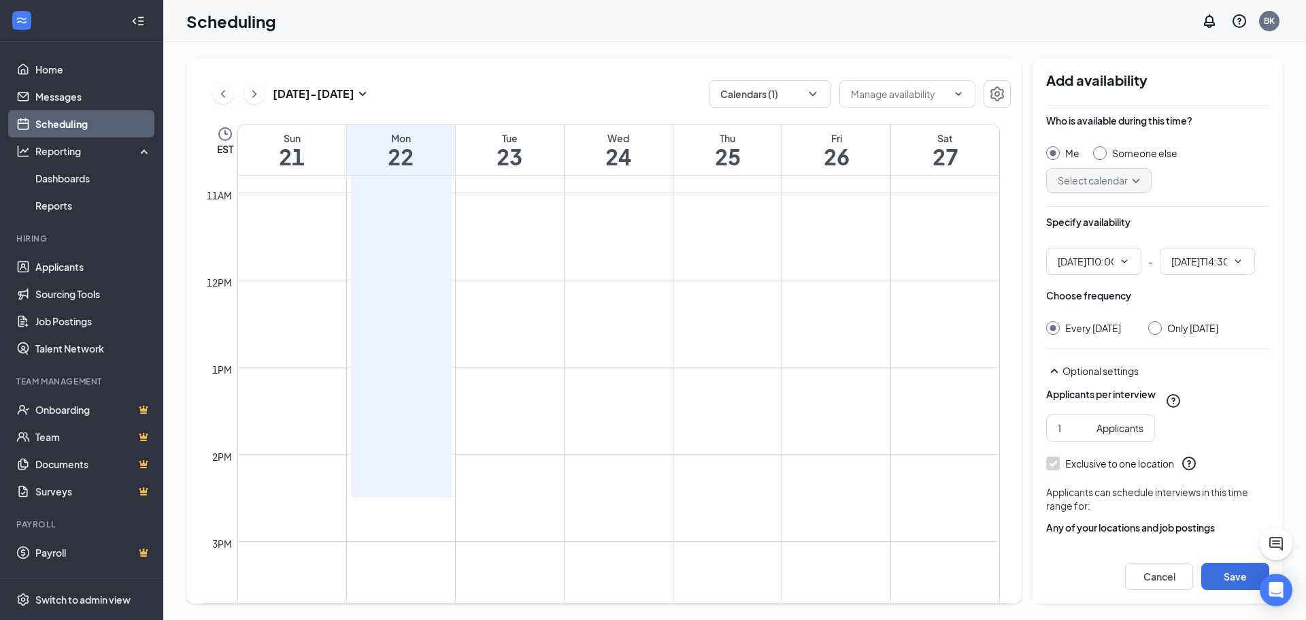
type input "10:00 AM"
type input "02:30 PM"
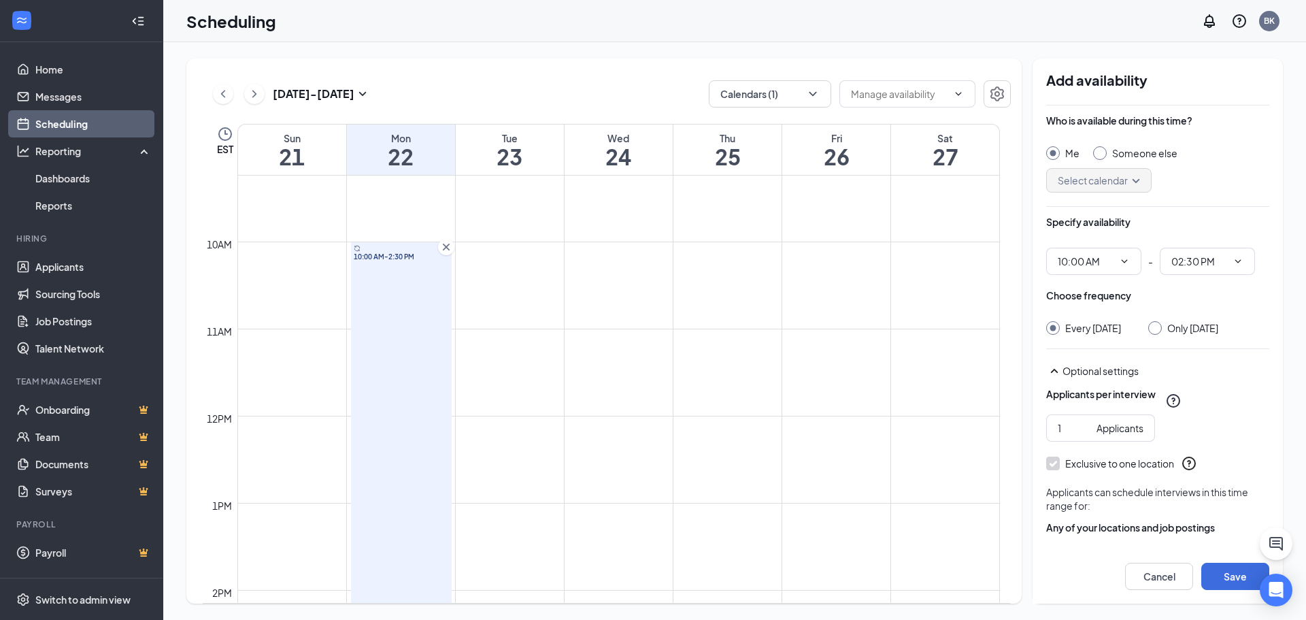
click at [1158, 335] on div "Only [DATE]" at bounding box center [1183, 328] width 70 height 14
click at [1158, 327] on input "Only [DATE]" at bounding box center [1153, 326] width 10 height 10
radio input "true"
radio input "false"
click at [1235, 576] on button "Save" at bounding box center [1235, 576] width 68 height 27
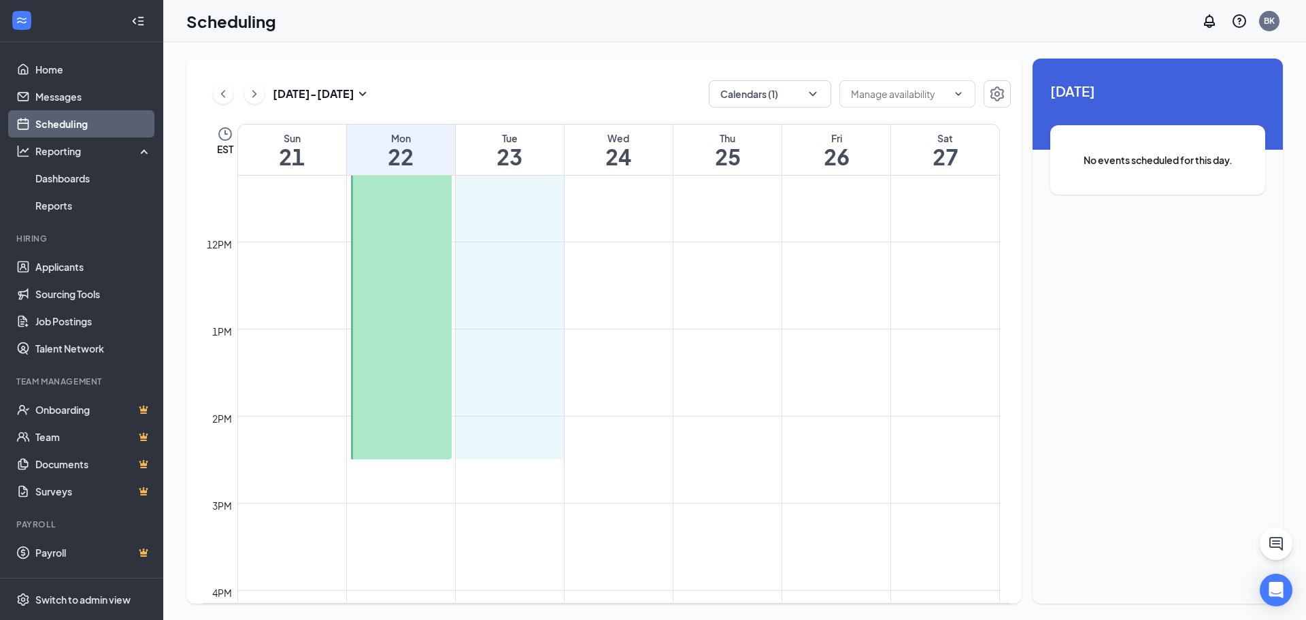
scroll to position [1009, 0]
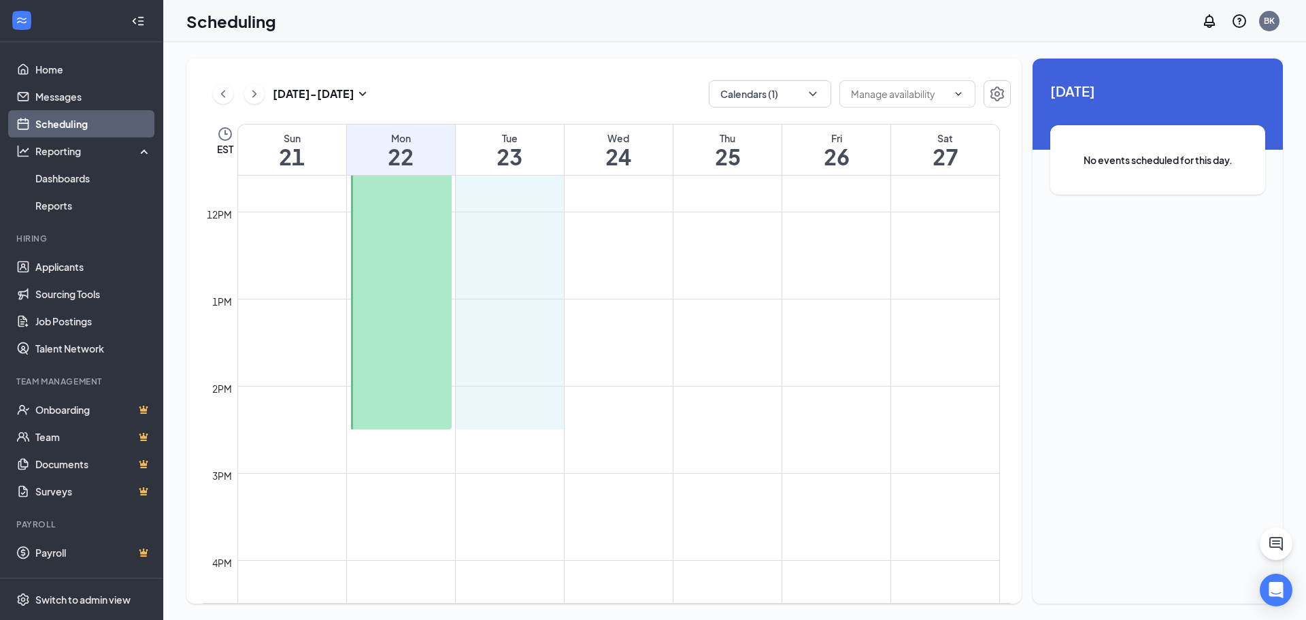
drag, startPoint x: 527, startPoint y: 245, endPoint x: 536, endPoint y: 429, distance: 183.9
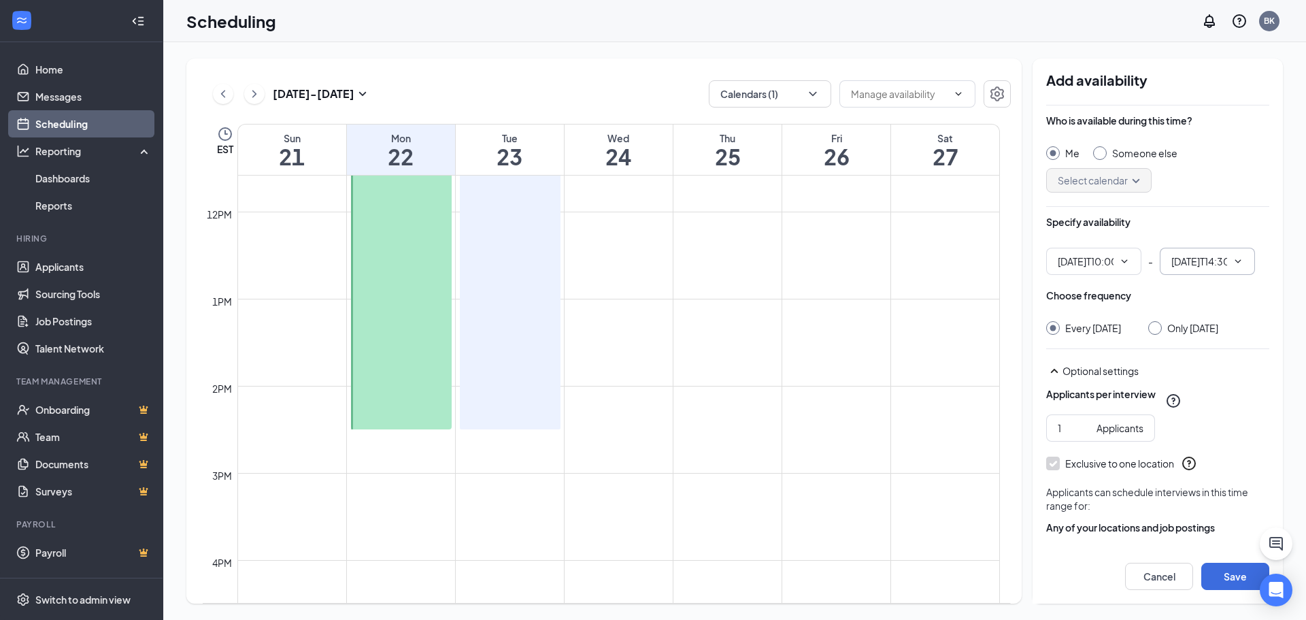
type input "10:00 AM"
type input "02:30 PM"
drag, startPoint x: 1161, startPoint y: 327, endPoint x: 1195, endPoint y: 431, distance: 110.1
click at [1160, 326] on div "Only [DATE]" at bounding box center [1183, 328] width 70 height 14
click at [1162, 324] on div at bounding box center [1155, 328] width 14 height 14
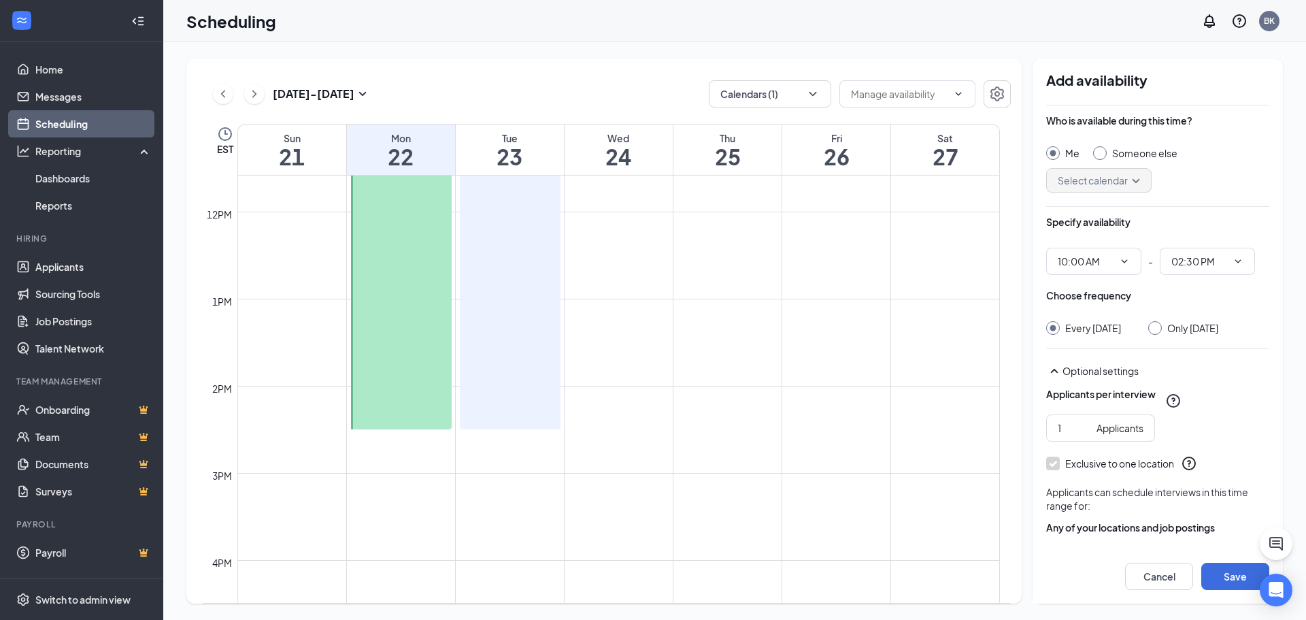
click at [1156, 325] on input "Only [DATE]" at bounding box center [1153, 326] width 10 height 10
radio input "true"
radio input "false"
click at [1222, 571] on button "Save" at bounding box center [1235, 576] width 68 height 27
